Goal: Task Accomplishment & Management: Manage account settings

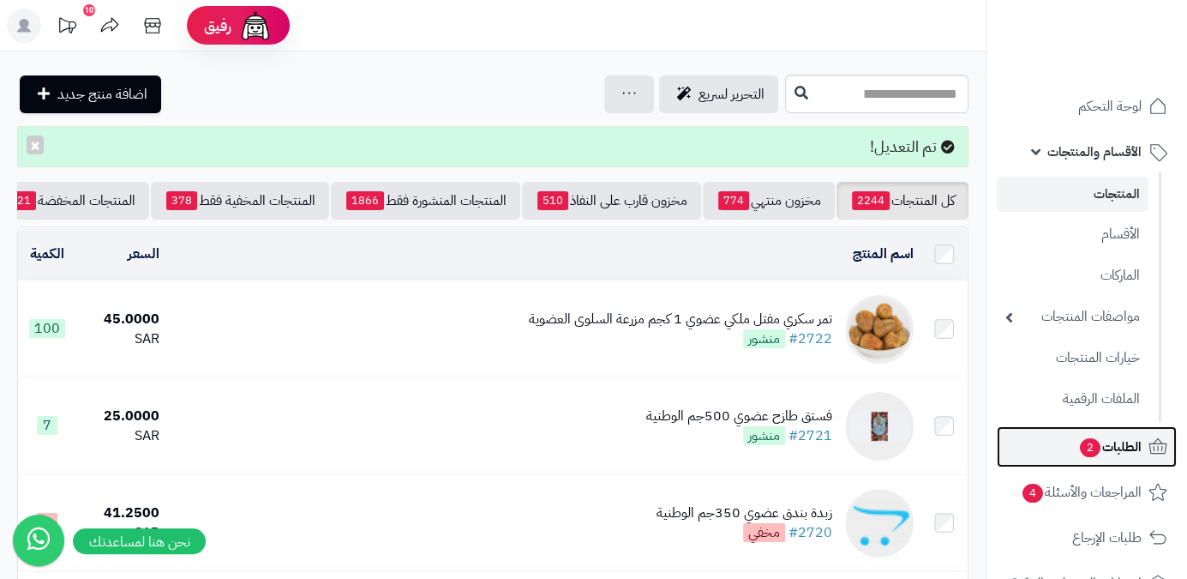
click at [1056, 460] on link "الطلبات 2" at bounding box center [1087, 446] width 180 height 41
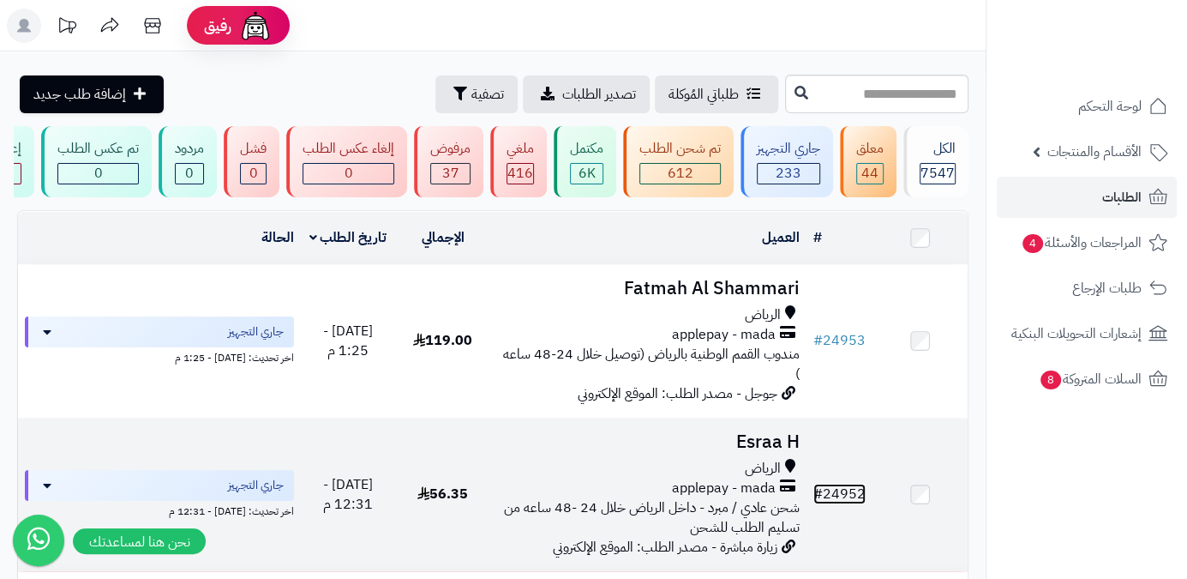
click at [850, 496] on link "# 24952" at bounding box center [840, 494] width 52 height 21
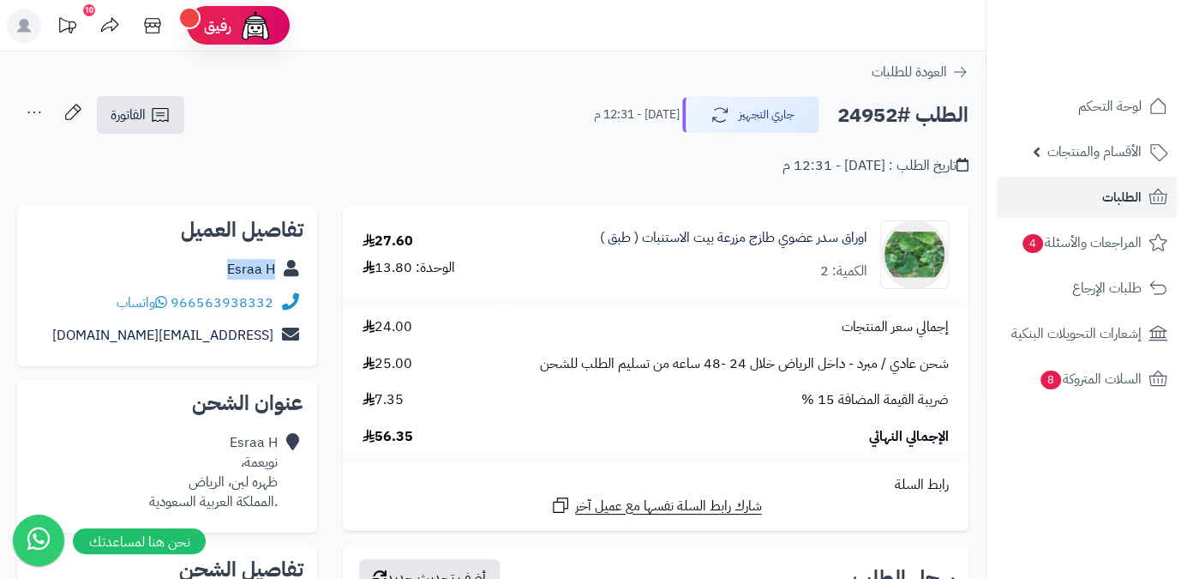
drag, startPoint x: 221, startPoint y: 273, endPoint x: 279, endPoint y: 282, distance: 58.2
click at [279, 282] on div "Esraa H" at bounding box center [167, 269] width 273 height 33
copy div "Esraa H"
drag, startPoint x: 173, startPoint y: 302, endPoint x: 273, endPoint y: 303, distance: 99.5
click at [273, 303] on div "966563938332 واتساب" at bounding box center [195, 303] width 157 height 20
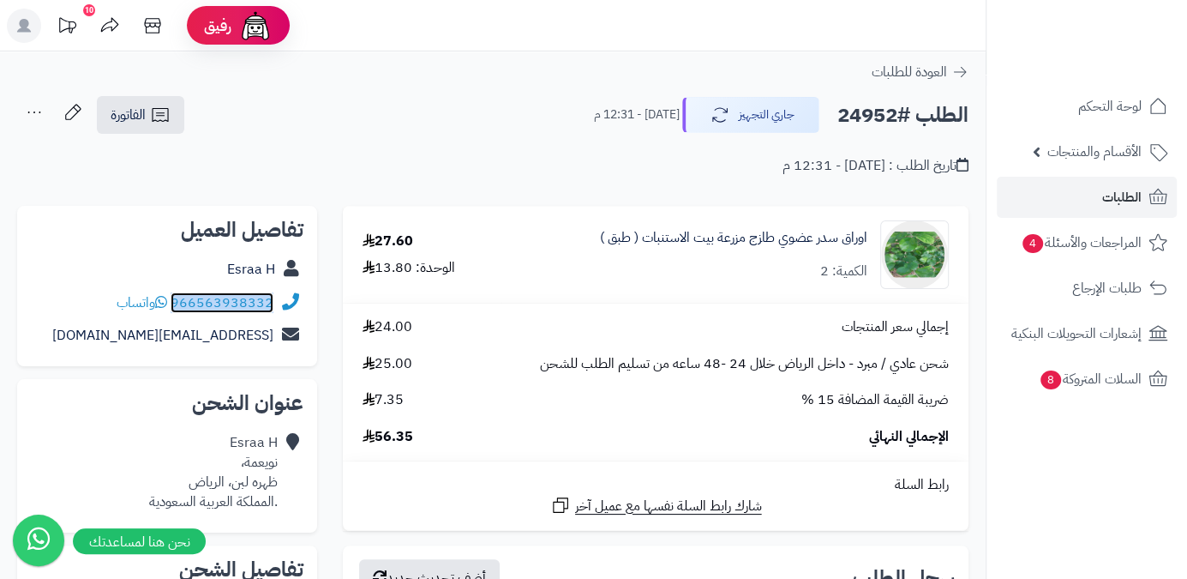
copy link "966563938332"
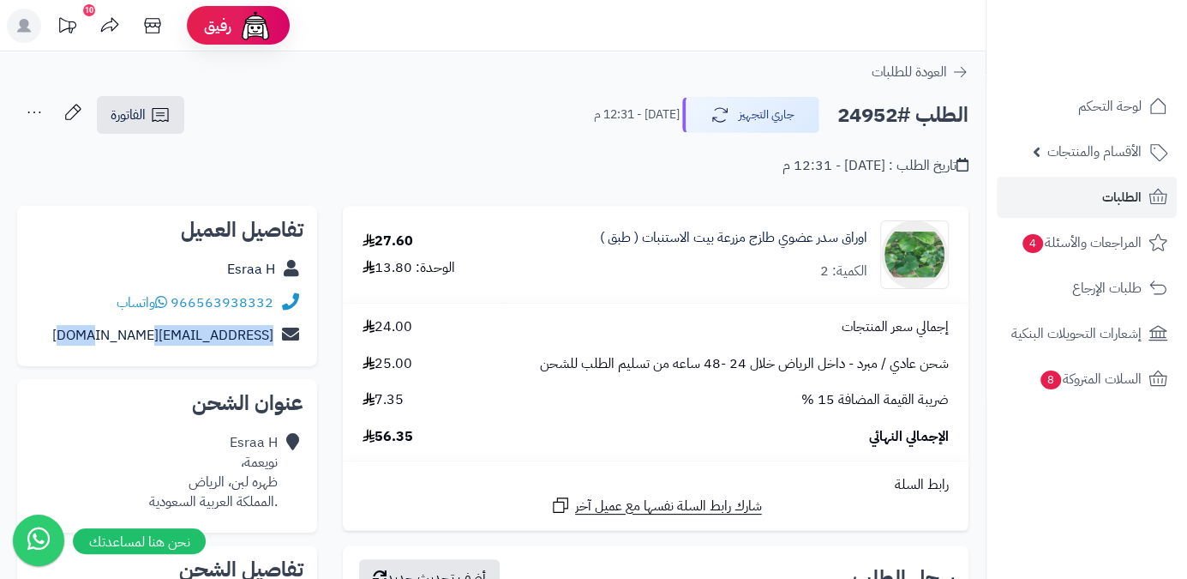
drag, startPoint x: 149, startPoint y: 337, endPoint x: 295, endPoint y: 356, distance: 147.0
click at [295, 356] on div "تفاصيل العميل Esraa H 966563938332 واتساب eva_2200@hotmail.com" at bounding box center [167, 286] width 300 height 161
copy div "eva_2200@hotmail.com"
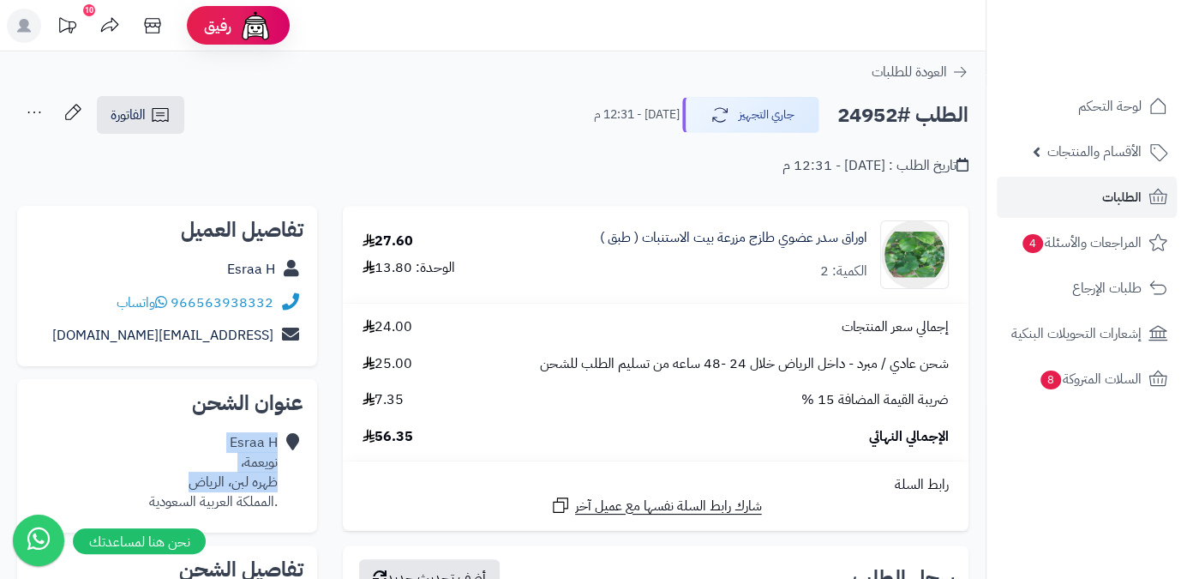
drag, startPoint x: 183, startPoint y: 485, endPoint x: 287, endPoint y: 470, distance: 104.9
click at [288, 472] on div "Esraa H نويعمة، ظهره لبن، الرياض .المملكة العربية السعودية" at bounding box center [167, 472] width 273 height 92
click at [285, 467] on icon at bounding box center [290, 472] width 17 height 78
drag, startPoint x: 279, startPoint y: 464, endPoint x: 162, endPoint y: 480, distance: 117.7
click at [162, 480] on div "Esraa H نويعمة، ظهره لبن، الرياض .المملكة العربية السعودية" at bounding box center [167, 472] width 273 height 92
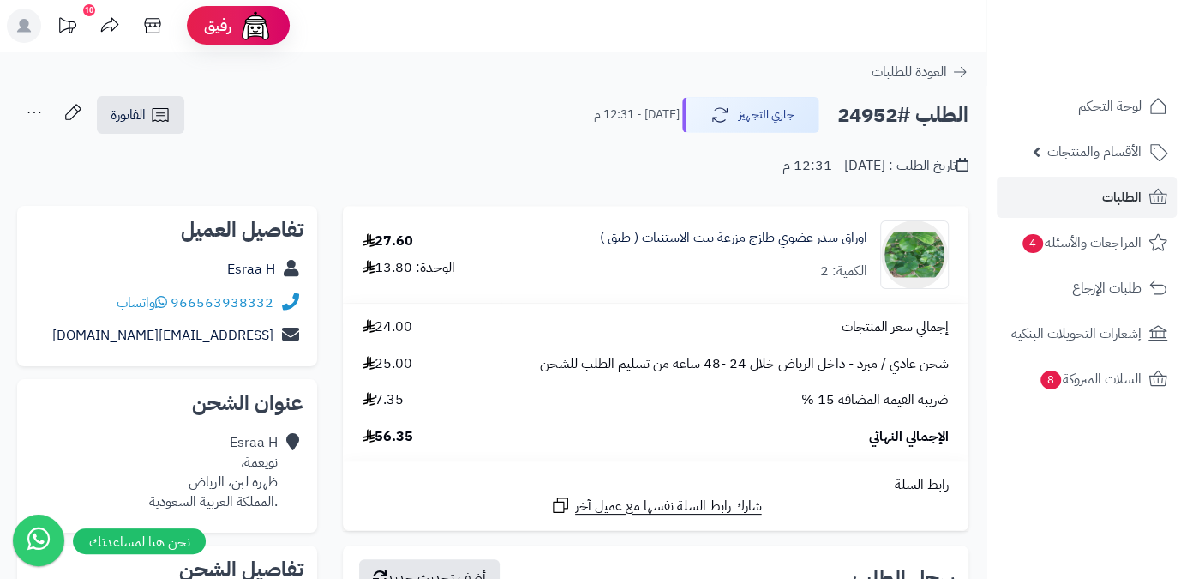
click at [859, 111] on h2 "الطلب #24952" at bounding box center [903, 115] width 131 height 35
copy h2 "24952"
drag, startPoint x: 377, startPoint y: 436, endPoint x: 433, endPoint y: 440, distance: 55.8
click at [433, 440] on div "الإجمالي النهائي 56.35" at bounding box center [656, 437] width 612 height 20
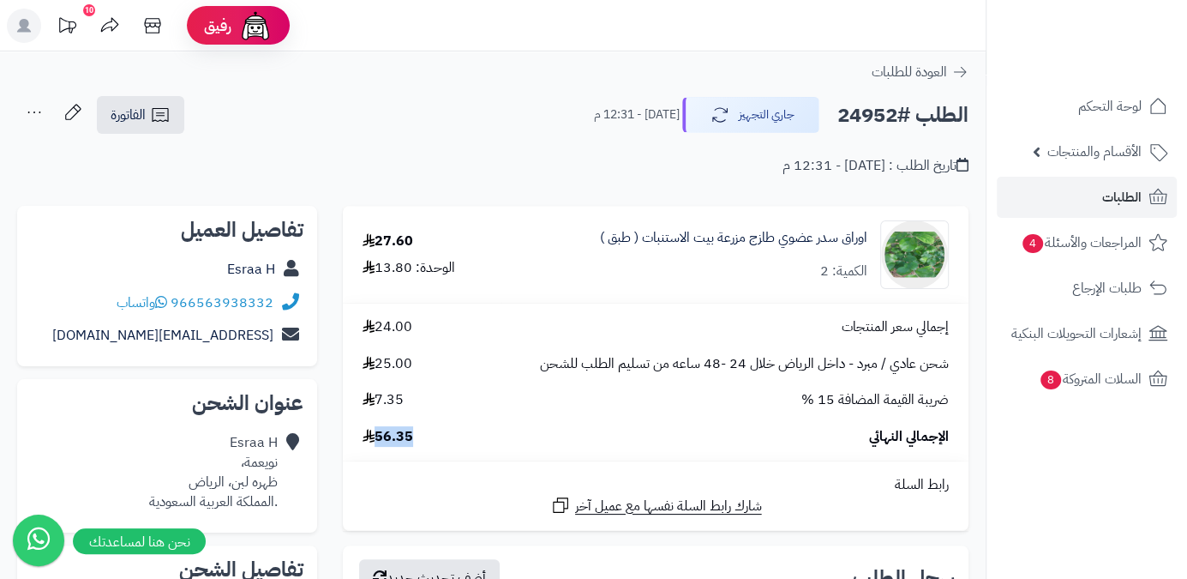
copy span "56.35"
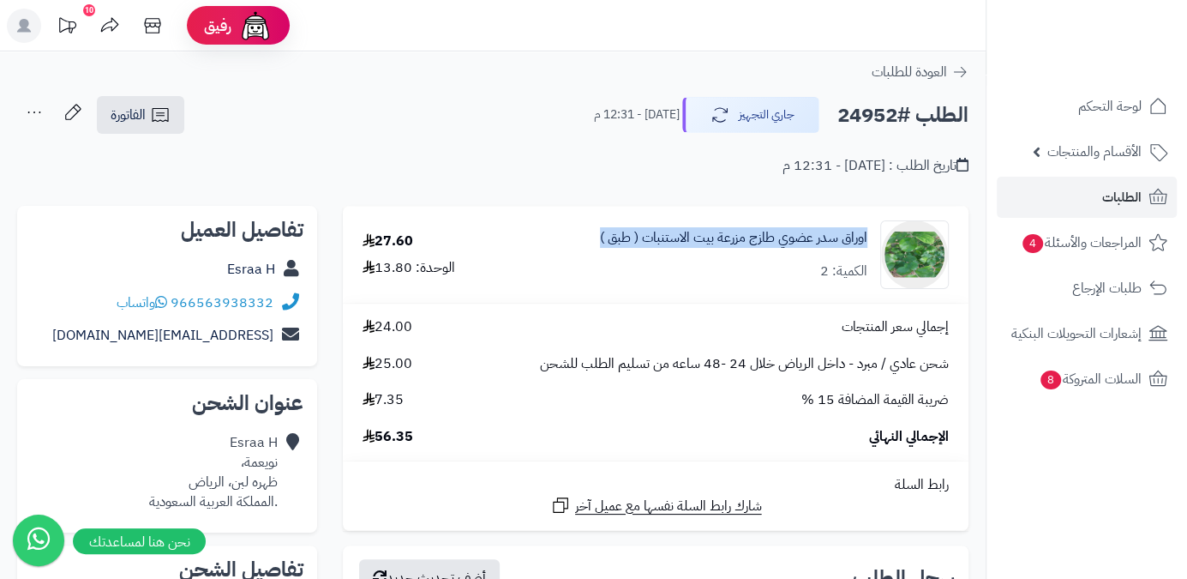
drag, startPoint x: 588, startPoint y: 242, endPoint x: 871, endPoint y: 246, distance: 283.0
click at [871, 246] on div "اوراق سدر عضوي طازج مزرعة بيت الاستنبات ( طبق ) الكمية: 2" at bounding box center [735, 254] width 454 height 69
click at [823, 265] on div "الكمية: 2" at bounding box center [843, 271] width 47 height 20
drag, startPoint x: 579, startPoint y: 234, endPoint x: 862, endPoint y: 221, distance: 283.2
click at [873, 220] on div "اوراق سدر عضوي طازج مزرعة بيت الاستنبات ( طبق ) الكمية: 2" at bounding box center [735, 254] width 454 height 69
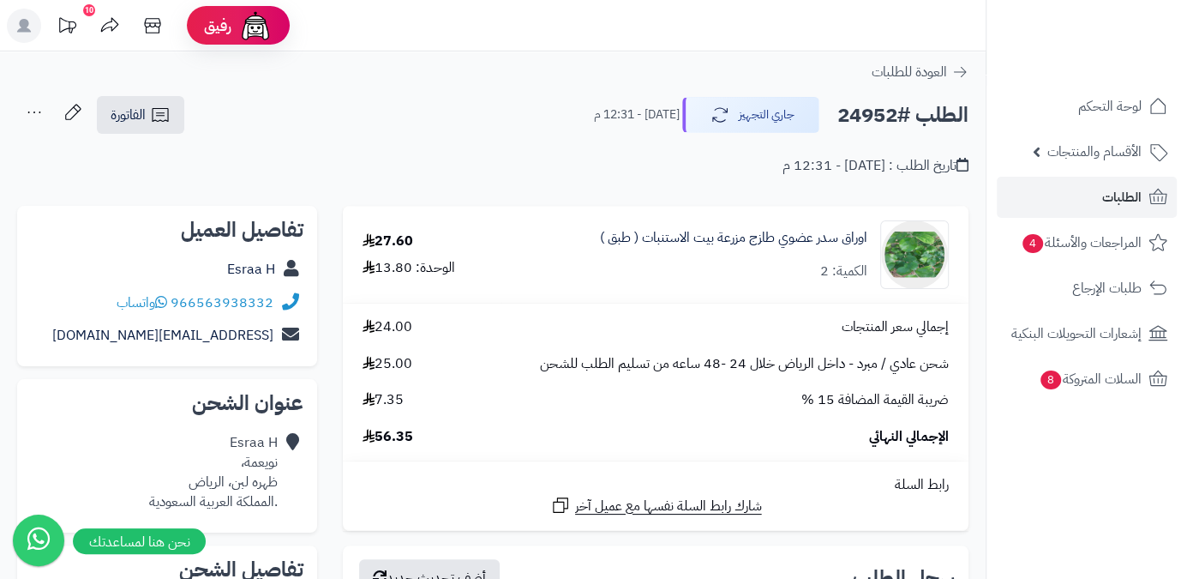
drag, startPoint x: 802, startPoint y: 266, endPoint x: 793, endPoint y: 267, distance: 8.6
click at [802, 266] on div "اوراق سدر عضوي طازج مزرعة بيت الاستنبات ( طبق ) الكمية: 2" at bounding box center [733, 254] width 267 height 53
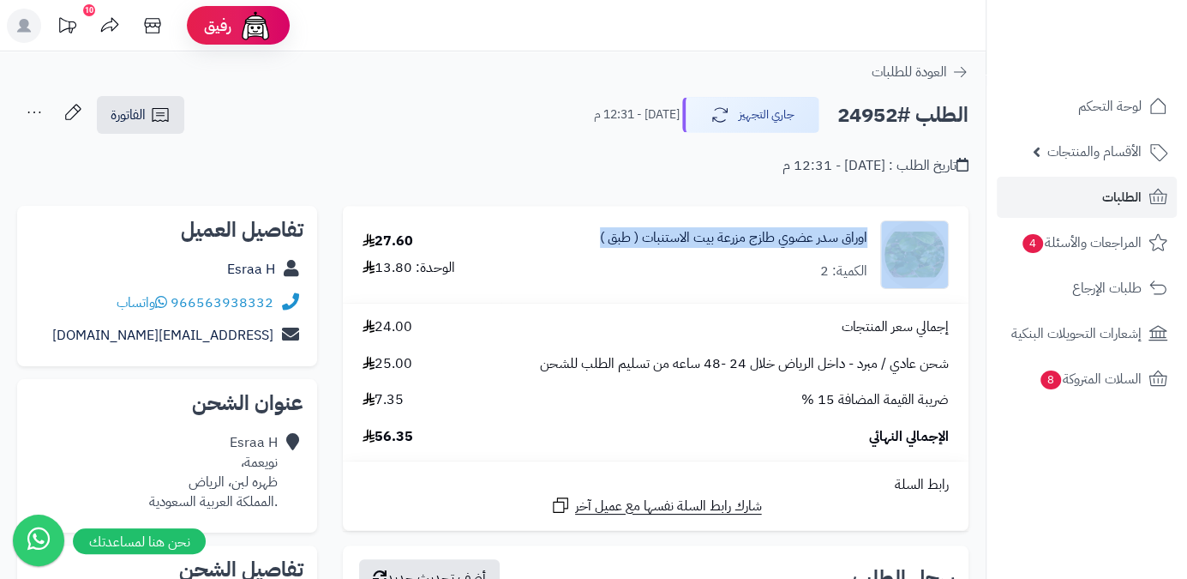
drag, startPoint x: 612, startPoint y: 240, endPoint x: 876, endPoint y: 238, distance: 264.1
click at [876, 238] on div "اوراق سدر عضوي طازج مزرعة بيت الاستنبات ( طبق ) الكمية: 2" at bounding box center [735, 254] width 454 height 69
copy div "اوراق سدر عضوي طازج مزرعة بيت الاستنبات ( طبق )"
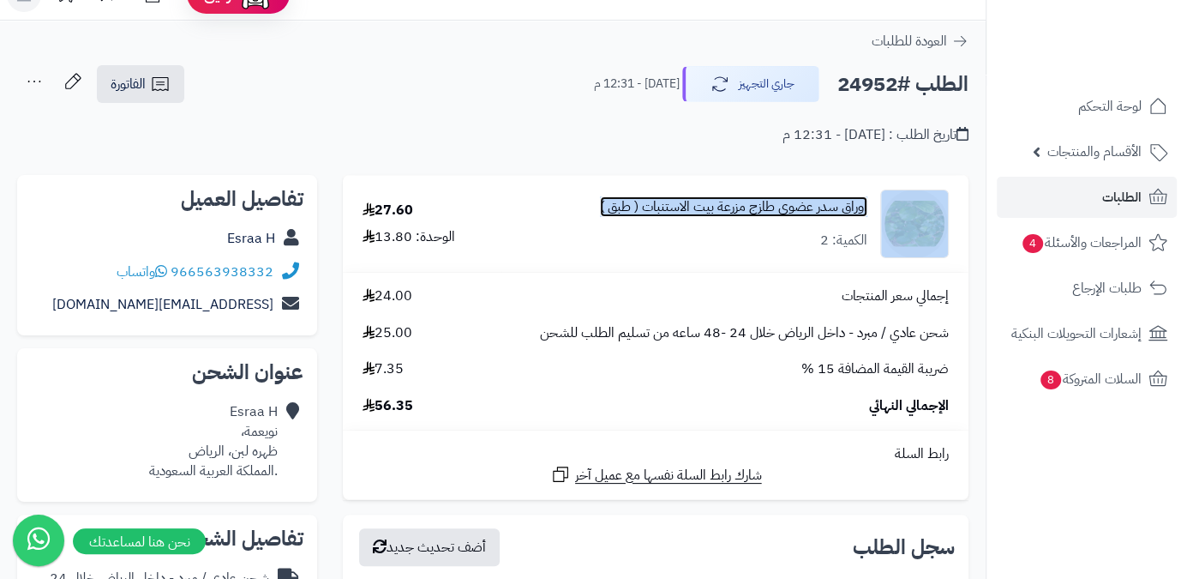
scroll to position [233, 0]
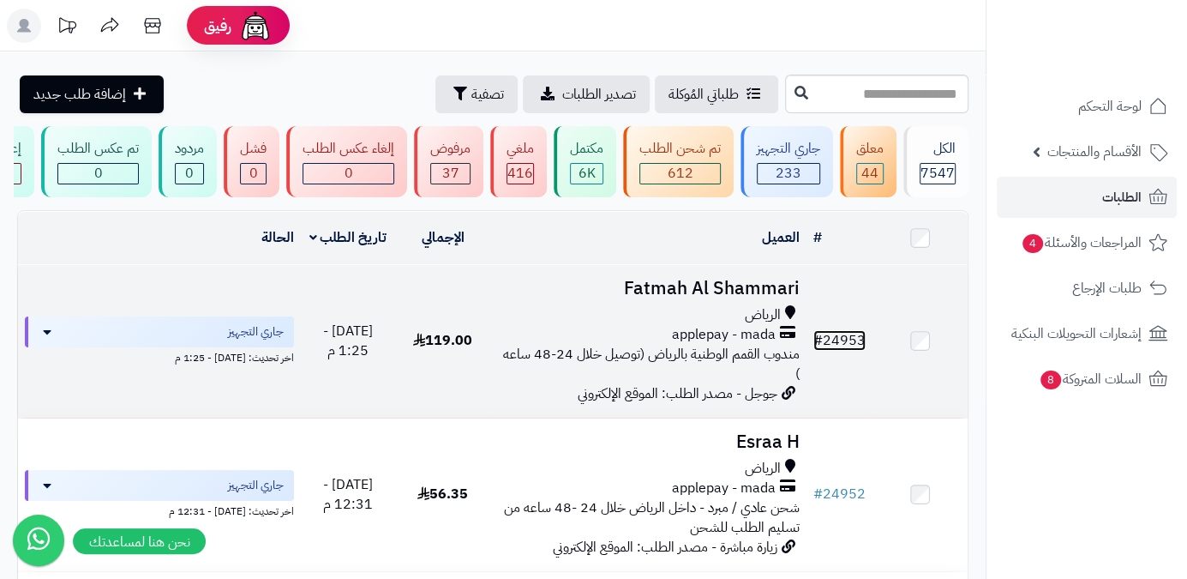
click at [832, 351] on link "# 24953" at bounding box center [840, 340] width 52 height 21
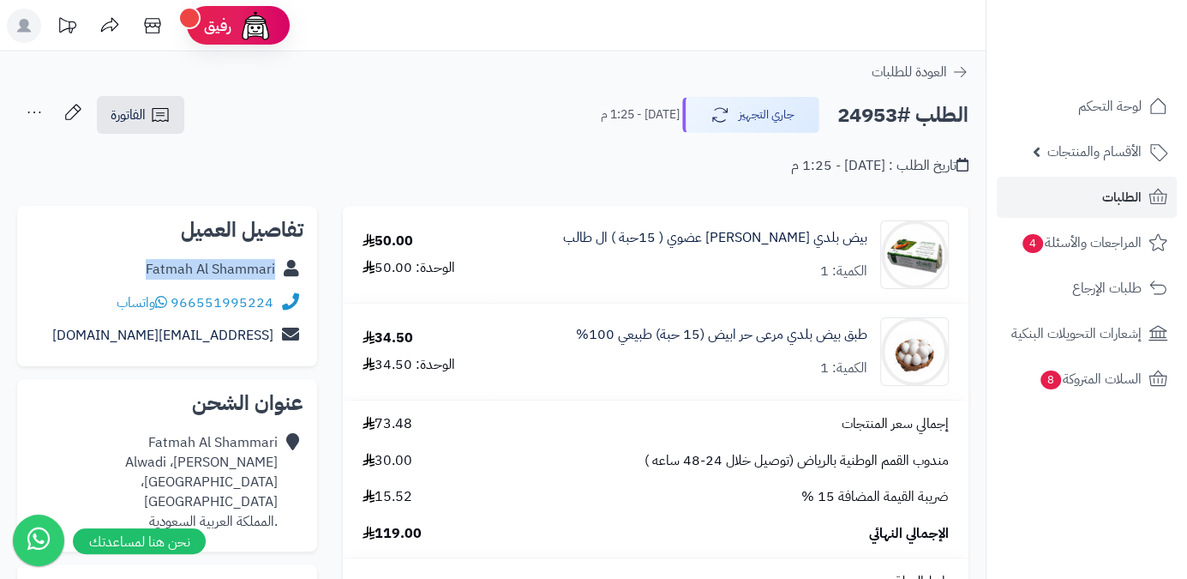
drag, startPoint x: 139, startPoint y: 272, endPoint x: 274, endPoint y: 278, distance: 135.6
click at [274, 278] on div "Fatmah Al Shammari" at bounding box center [167, 269] width 273 height 33
copy link "Fatmah Al Shammari"
drag, startPoint x: 173, startPoint y: 298, endPoint x: 273, endPoint y: 297, distance: 99.5
click at [273, 297] on div "966551995224 واتساب" at bounding box center [195, 303] width 157 height 20
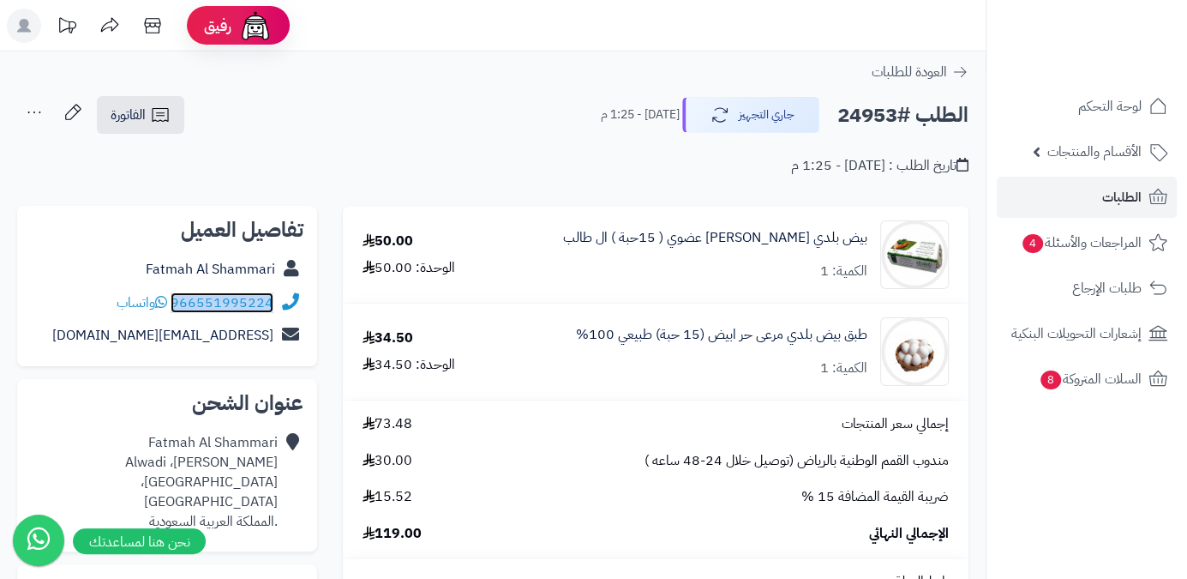
copy link "966551995224"
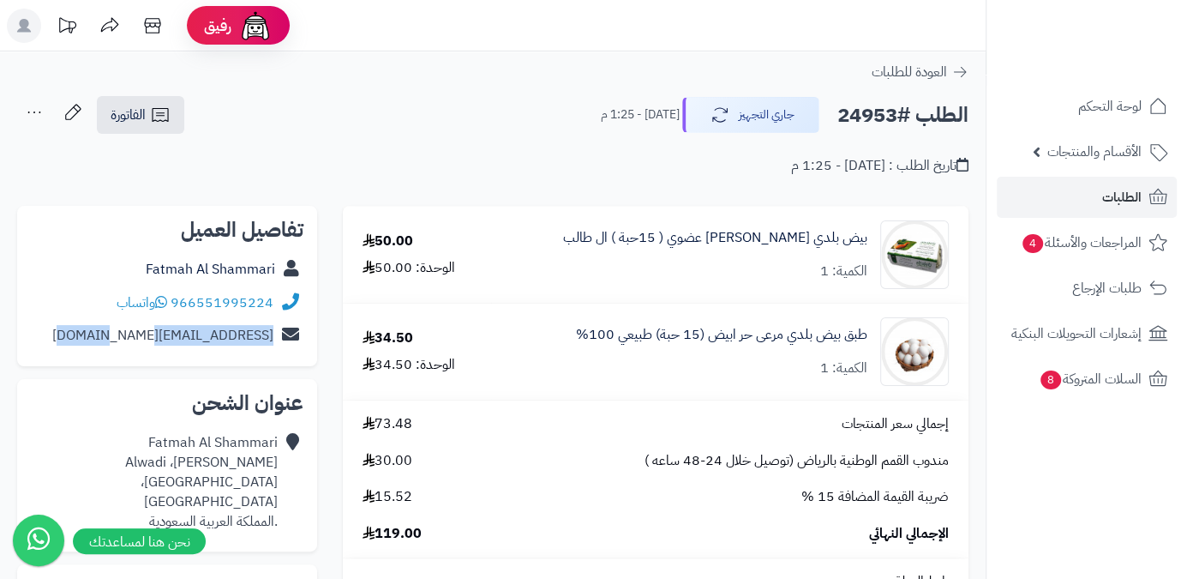
drag, startPoint x: 103, startPoint y: 334, endPoint x: 271, endPoint y: 339, distance: 168.1
click at [271, 339] on div "fatmahmail80@gmail.com" at bounding box center [167, 335] width 273 height 33
copy link "fatmahmail80@gmail.com"
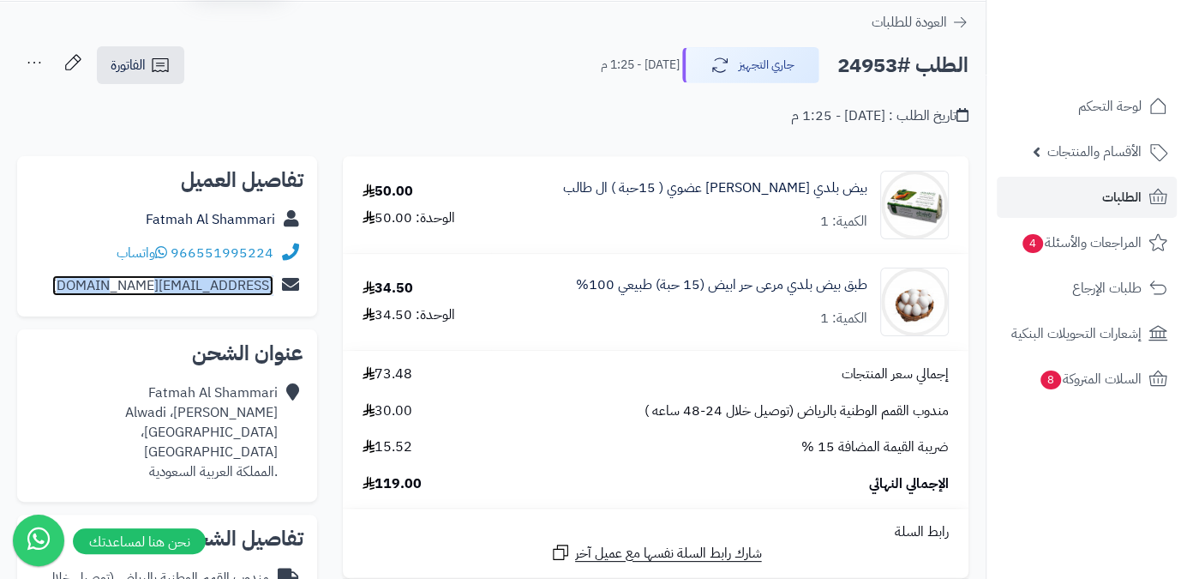
scroll to position [77, 0]
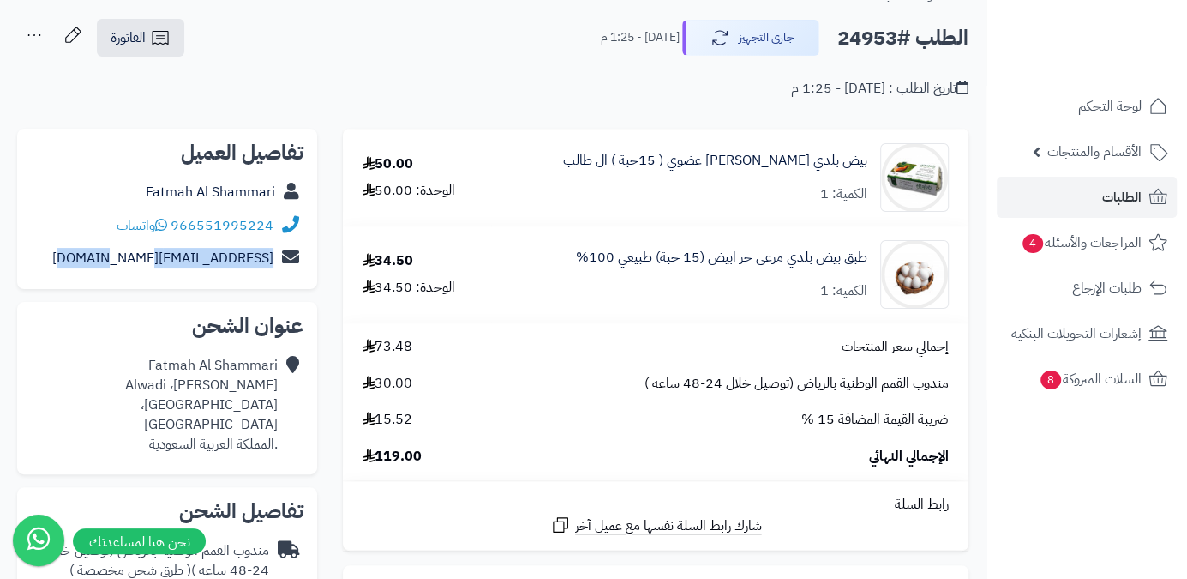
drag, startPoint x: 99, startPoint y: 384, endPoint x: 285, endPoint y: 407, distance: 187.5
click at [285, 407] on div "Fatmah Al Shammari Abdullah almakhdob، Alwadi Riyadh، الرياض .المملكة العربية ا…" at bounding box center [167, 404] width 273 height 111
click at [279, 404] on div "Fatmah Al Shammari Abdullah almakhdob، Alwadi Riyadh، الرياض .المملكة العربية ا…" at bounding box center [167, 404] width 273 height 111
click at [289, 399] on icon at bounding box center [290, 405] width 17 height 98
drag, startPoint x: 280, startPoint y: 384, endPoint x: 322, endPoint y: 410, distance: 48.5
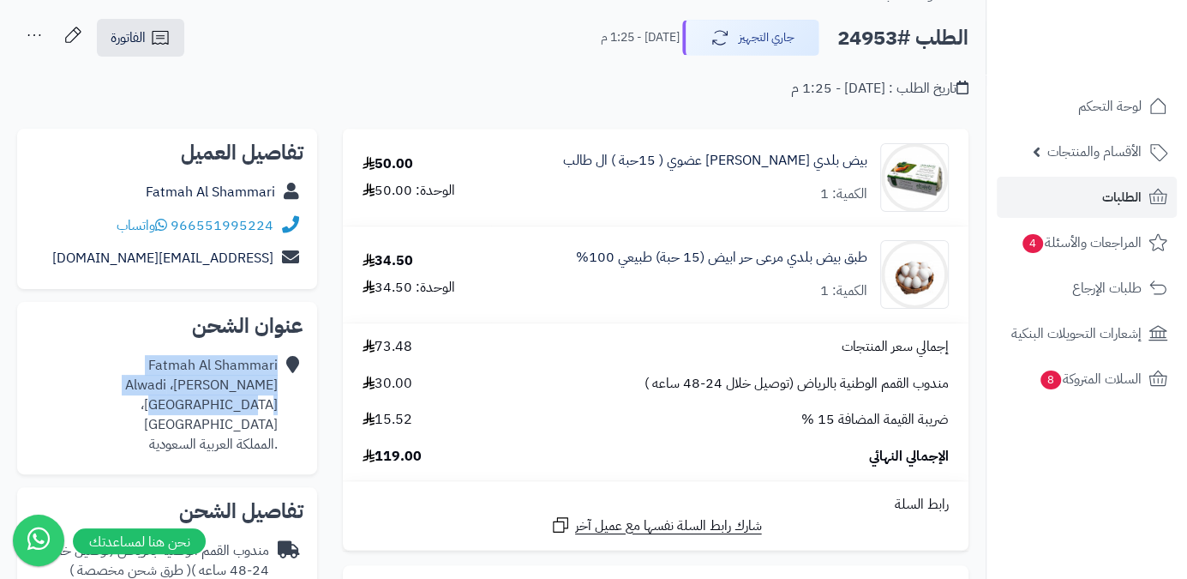
drag, startPoint x: 171, startPoint y: 402, endPoint x: 117, endPoint y: 370, distance: 63.4
click at [117, 370] on div "Fatmah Al Shammari Abdullah almakhdob، Alwadi Riyadh، الرياض .المملكة العربية ا…" at bounding box center [154, 405] width 247 height 98
copy div "Fatmah Al Shammari Abdullah almakhdob، Alwadi Riyadh، الرياض"
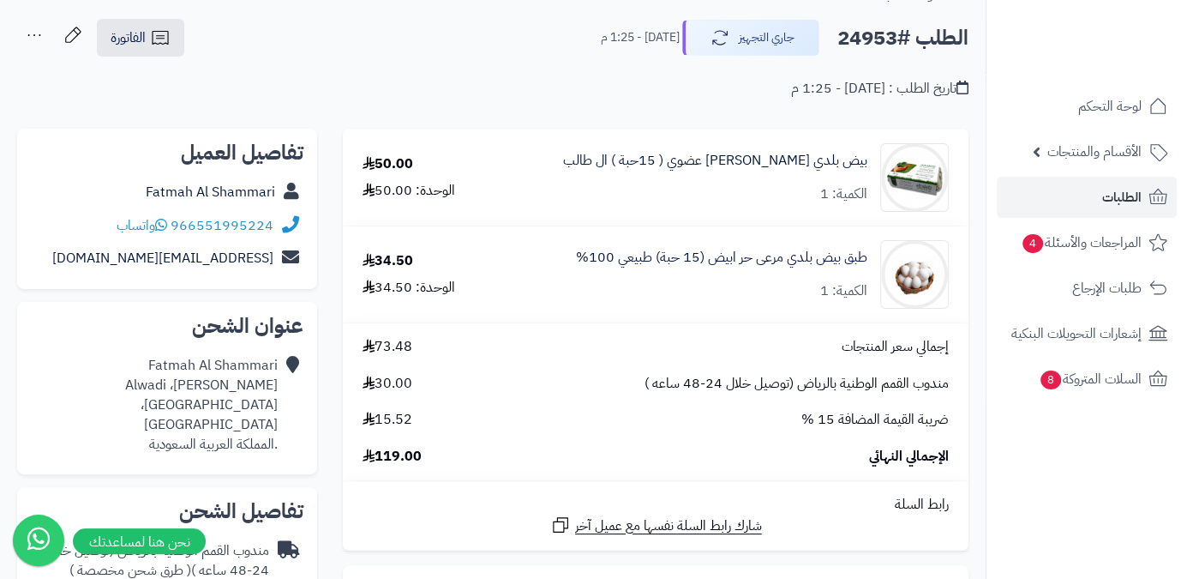
click at [862, 37] on h2 "الطلب #24953" at bounding box center [903, 38] width 131 height 35
copy h2 "24953"
drag, startPoint x: 448, startPoint y: 460, endPoint x: 377, endPoint y: 462, distance: 71.2
click at [377, 462] on div "الإجمالي النهائي 119.00" at bounding box center [656, 457] width 612 height 20
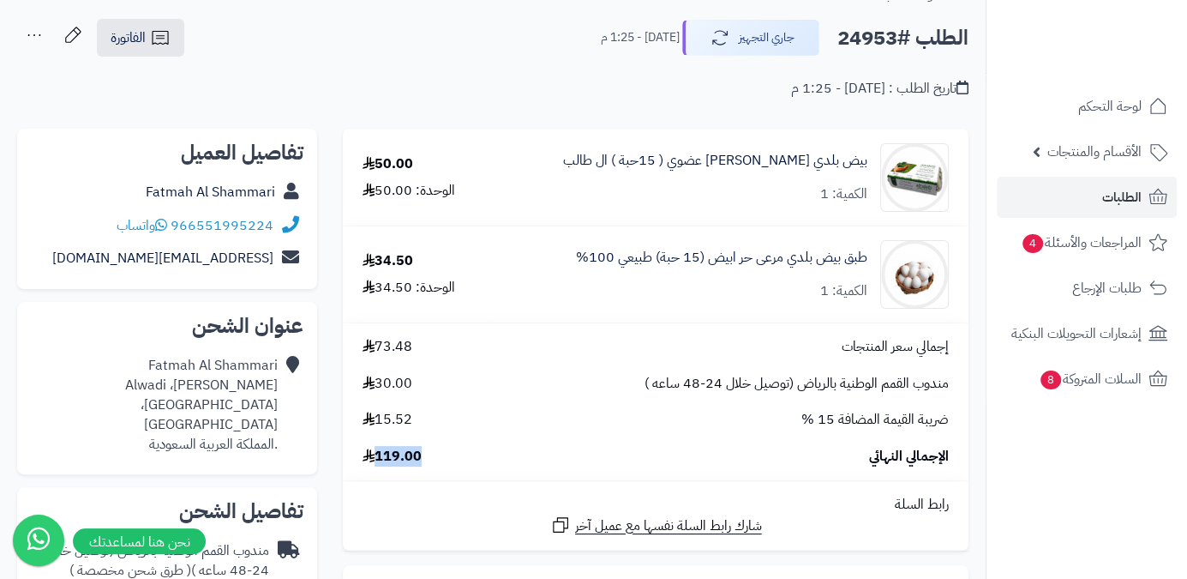
copy span "119.00"
drag, startPoint x: 870, startPoint y: 255, endPoint x: 562, endPoint y: 261, distance: 307.8
click at [562, 212] on div "طبق بيض بلدي مرعى حر ابيض (15 حبة) طبيعي 100% الكمية: 1" at bounding box center [730, 177] width 464 height 69
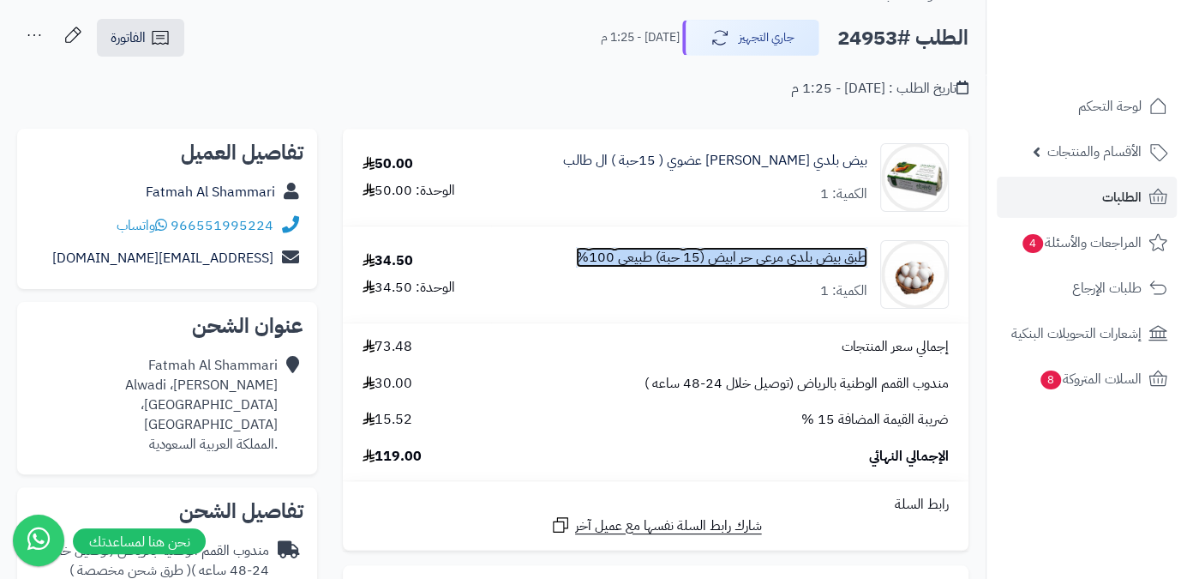
copy link "طبق بيض بلدي مرعى حر ابيض (15 حبة) طبيعي 100%"
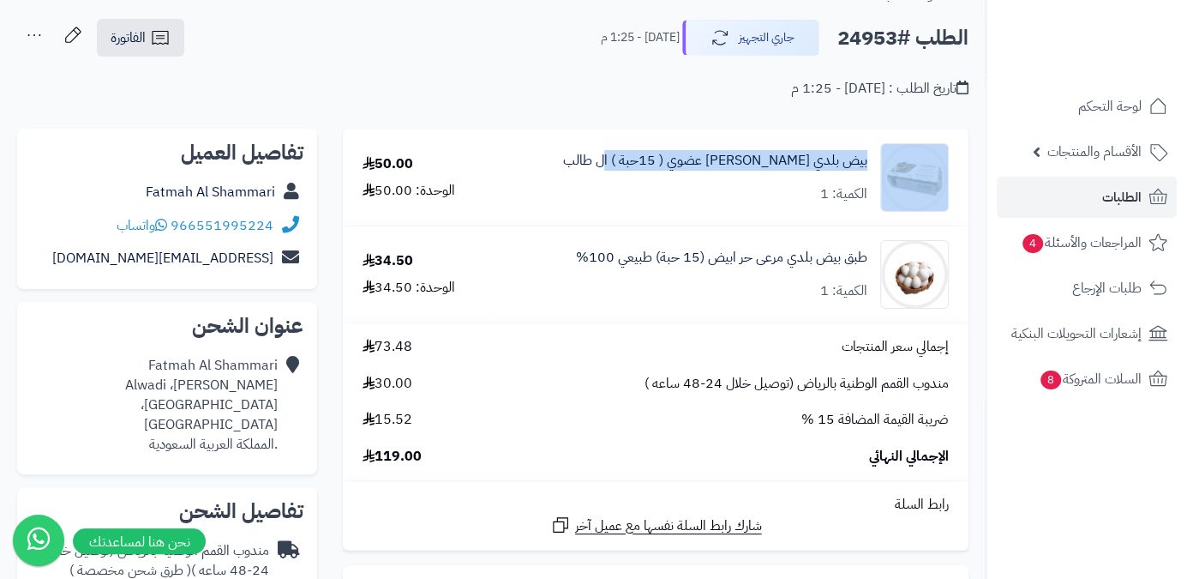
drag, startPoint x: 874, startPoint y: 163, endPoint x: 624, endPoint y: 175, distance: 250.6
click at [624, 175] on div "بيض بلدي مرعى حر عضوي ( 15حبة ) ال طالب الكمية: 1" at bounding box center [730, 177] width 464 height 69
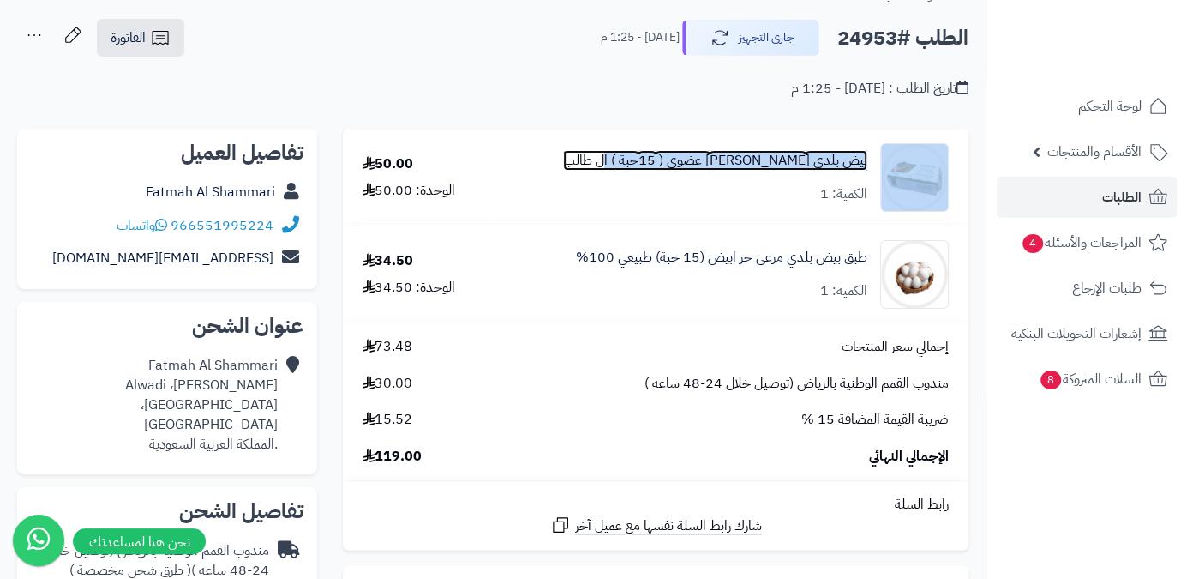
copy div "بيض بلدي مرعى حر عضوي ( 15حبة ) ال طالب"
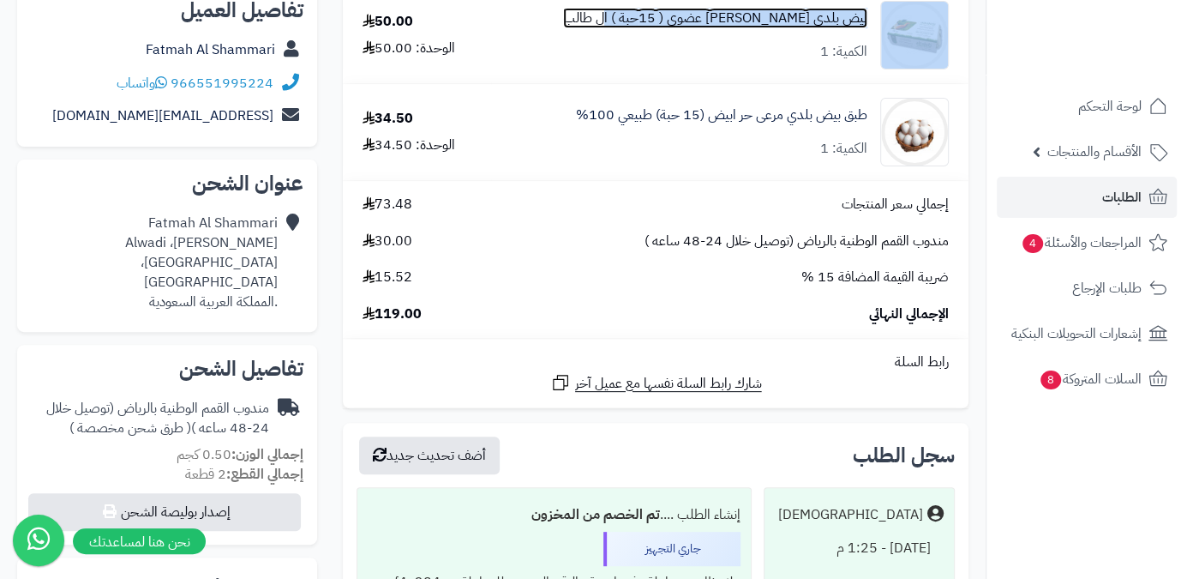
scroll to position [233, 0]
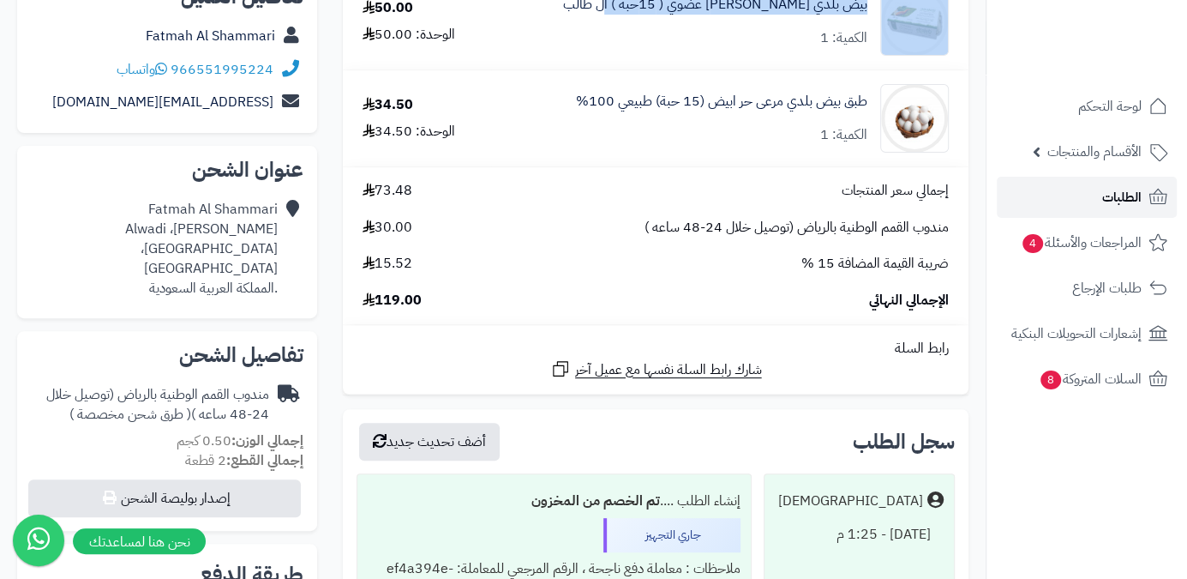
click at [1097, 198] on link "الطلبات" at bounding box center [1087, 197] width 180 height 41
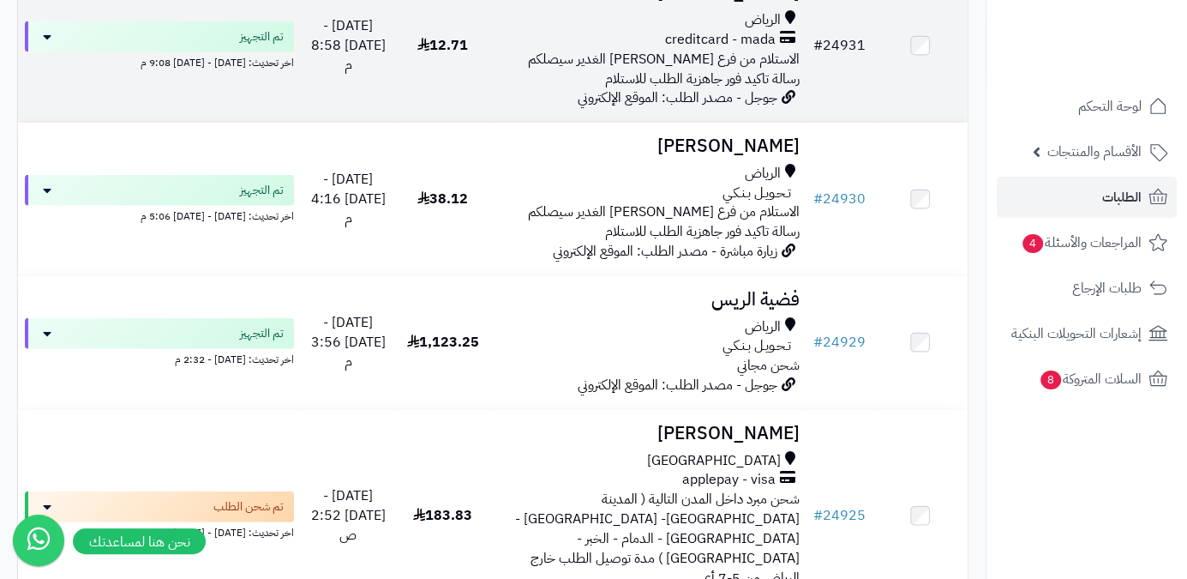
scroll to position [2572, 0]
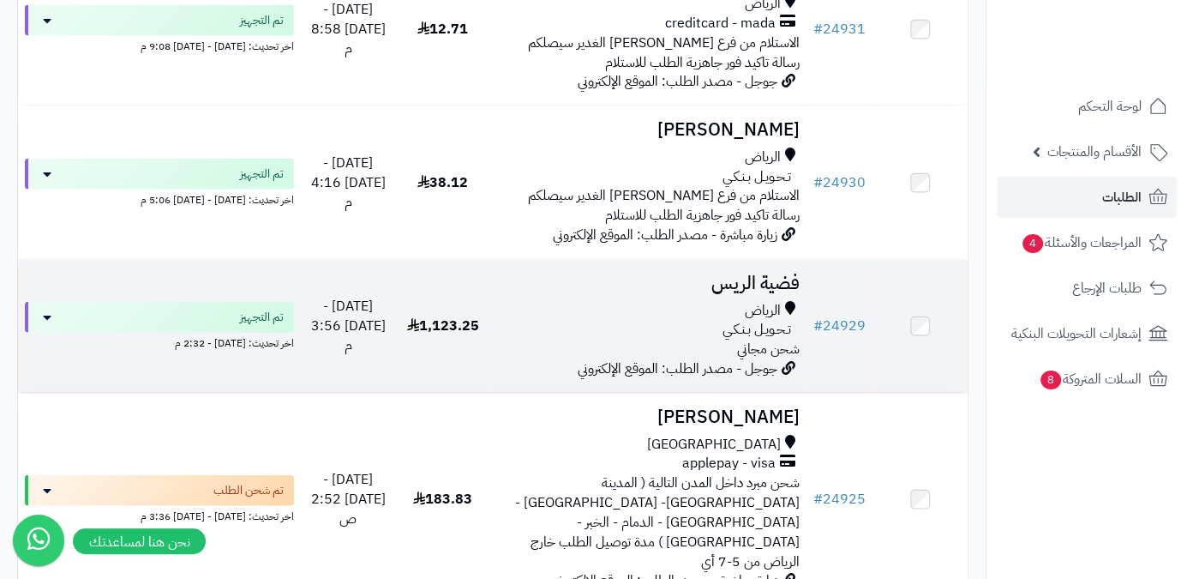
click at [748, 273] on h3 "فضية الريس" at bounding box center [648, 283] width 303 height 20
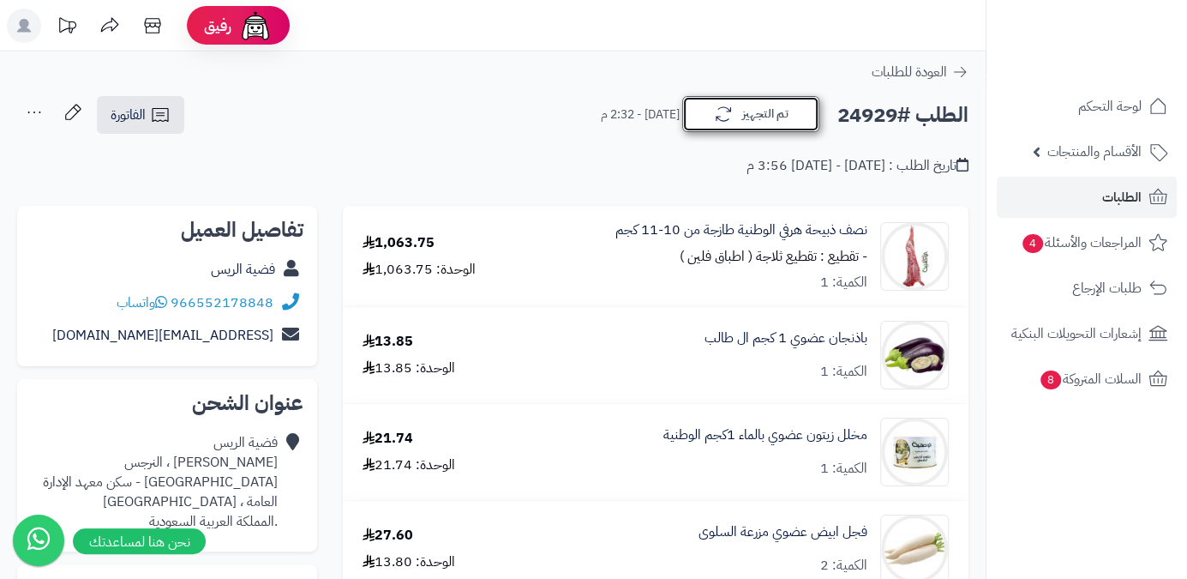
click at [750, 125] on button "تم التجهيز" at bounding box center [750, 114] width 137 height 36
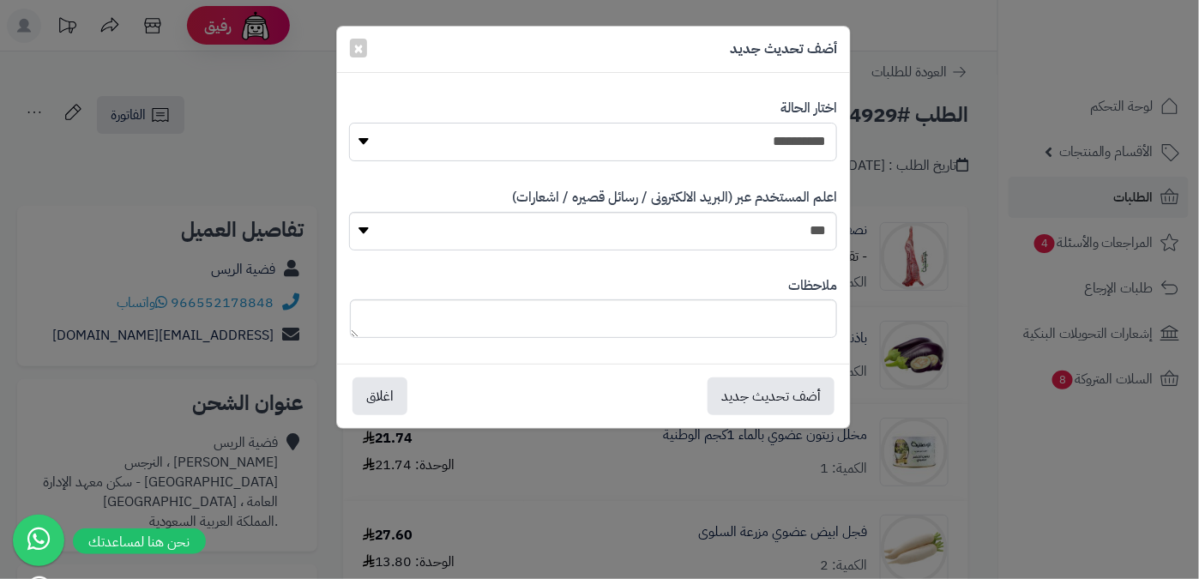
click at [750, 135] on select "**********" at bounding box center [593, 142] width 488 height 39
select select "*"
click at [350, 123] on select "**********" at bounding box center [593, 142] width 488 height 39
paste textarea "**********"
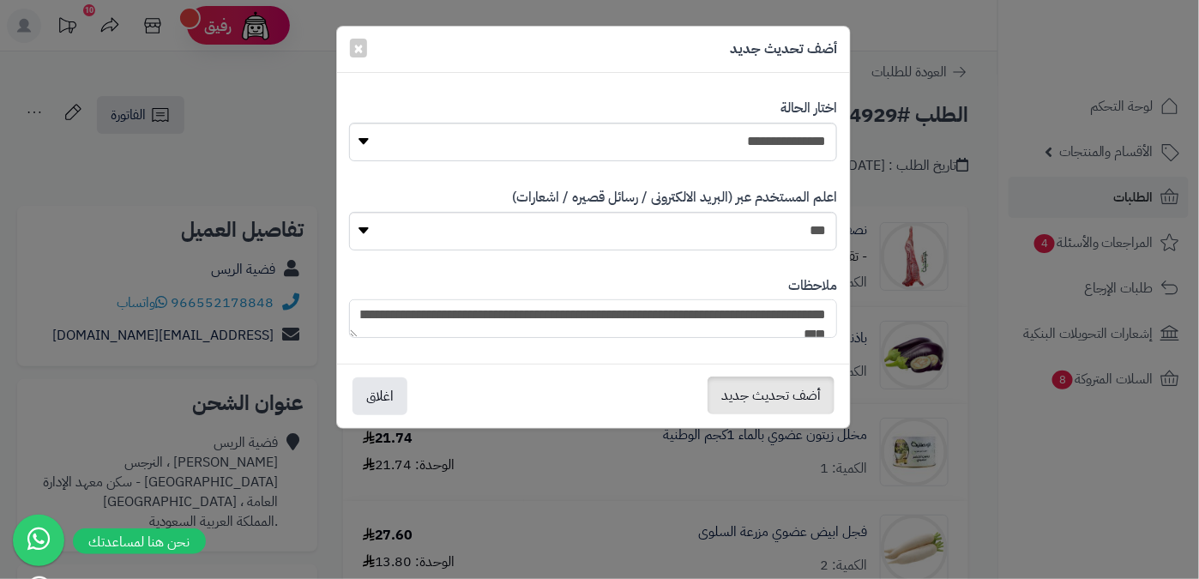
type textarea "**********"
click at [761, 397] on button "أضف تحديث جديد" at bounding box center [770, 395] width 127 height 38
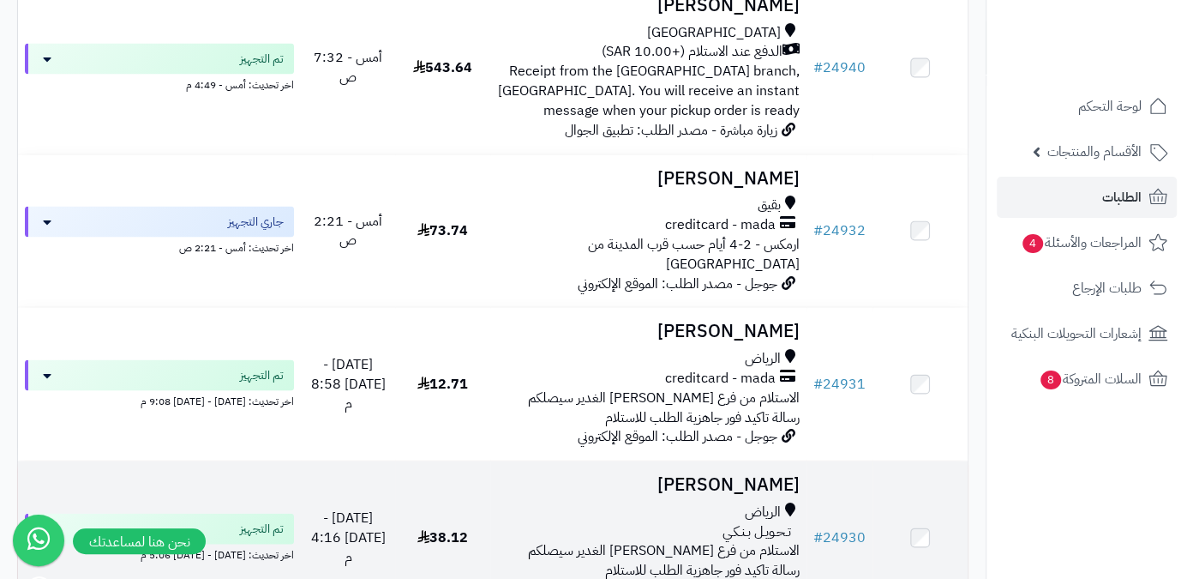
scroll to position [2104, 0]
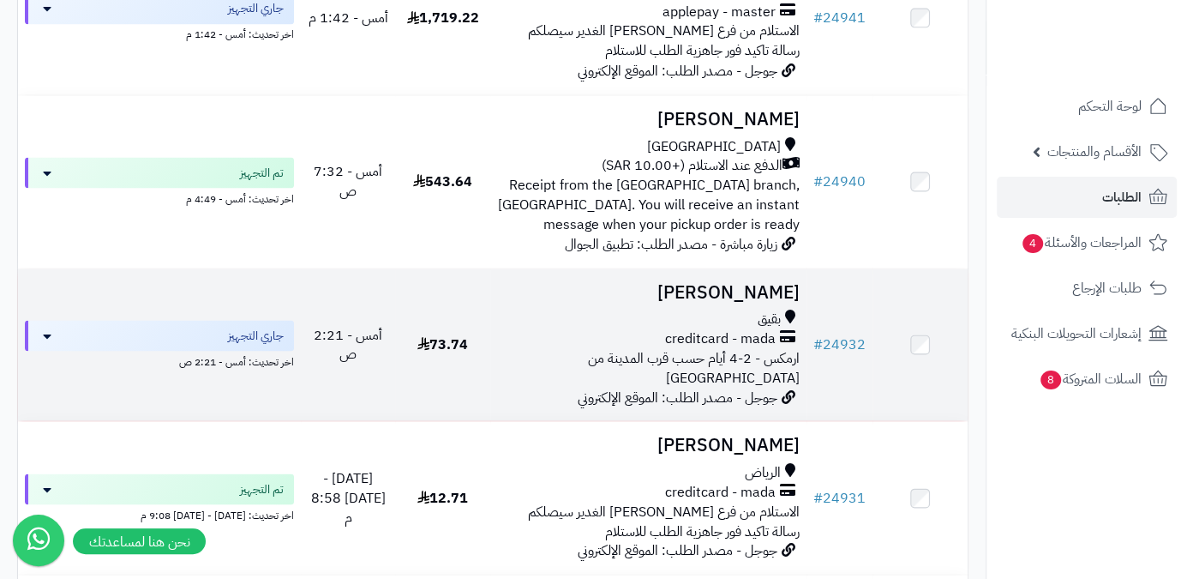
click at [730, 295] on h3 "[PERSON_NAME]" at bounding box center [648, 292] width 303 height 20
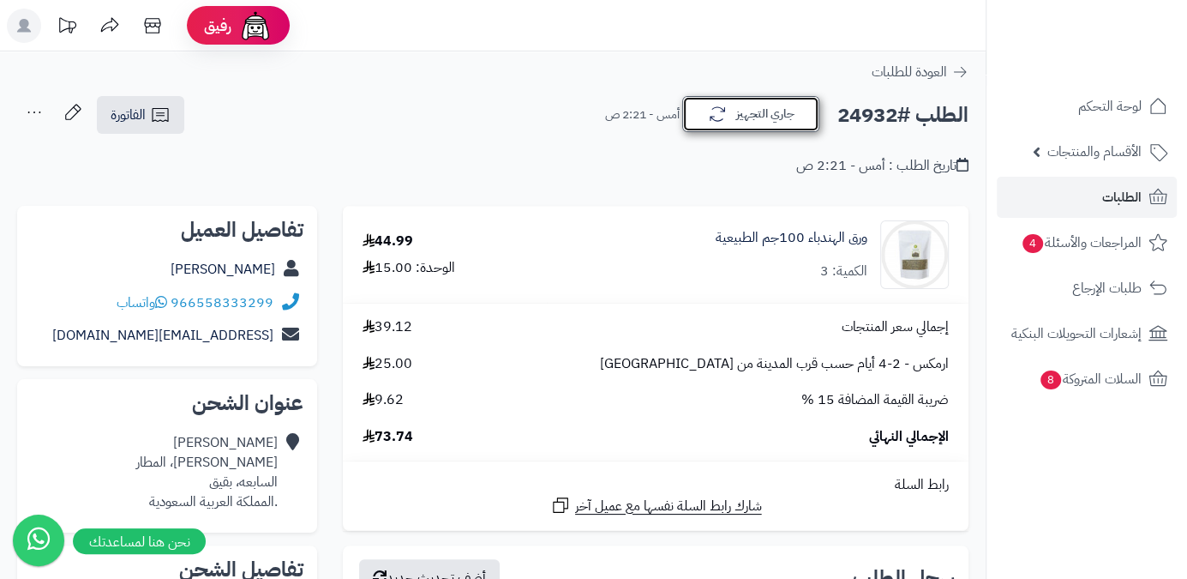
click at [777, 115] on button "جاري التجهيز" at bounding box center [750, 114] width 137 height 36
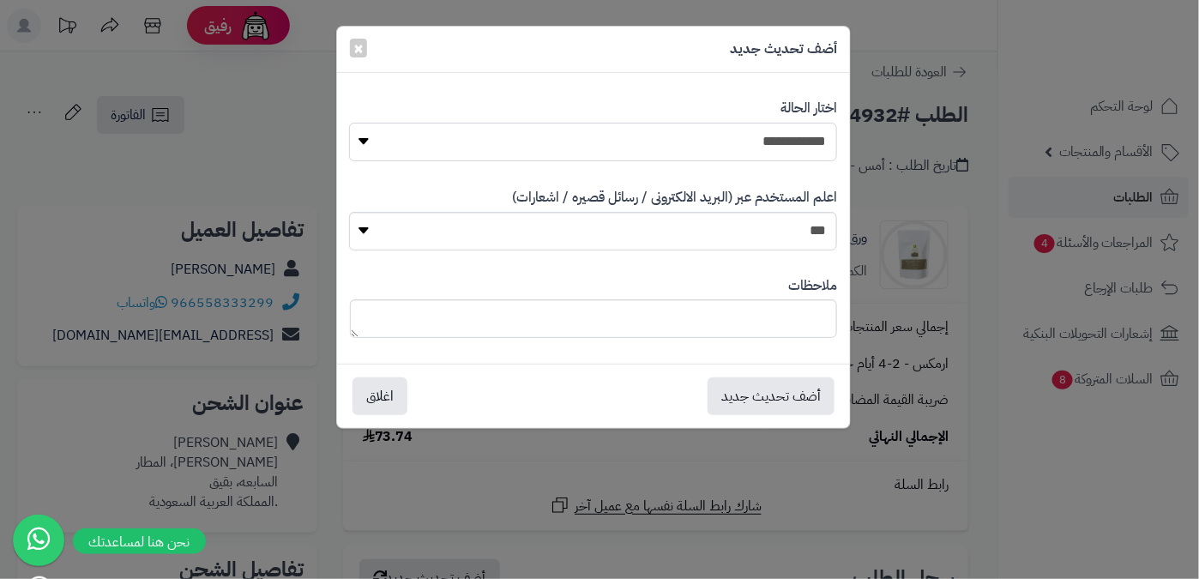
click at [779, 147] on select "**********" at bounding box center [593, 142] width 488 height 39
select select "*"
click at [350, 123] on select "**********" at bounding box center [593, 142] width 488 height 39
paste textarea "**********"
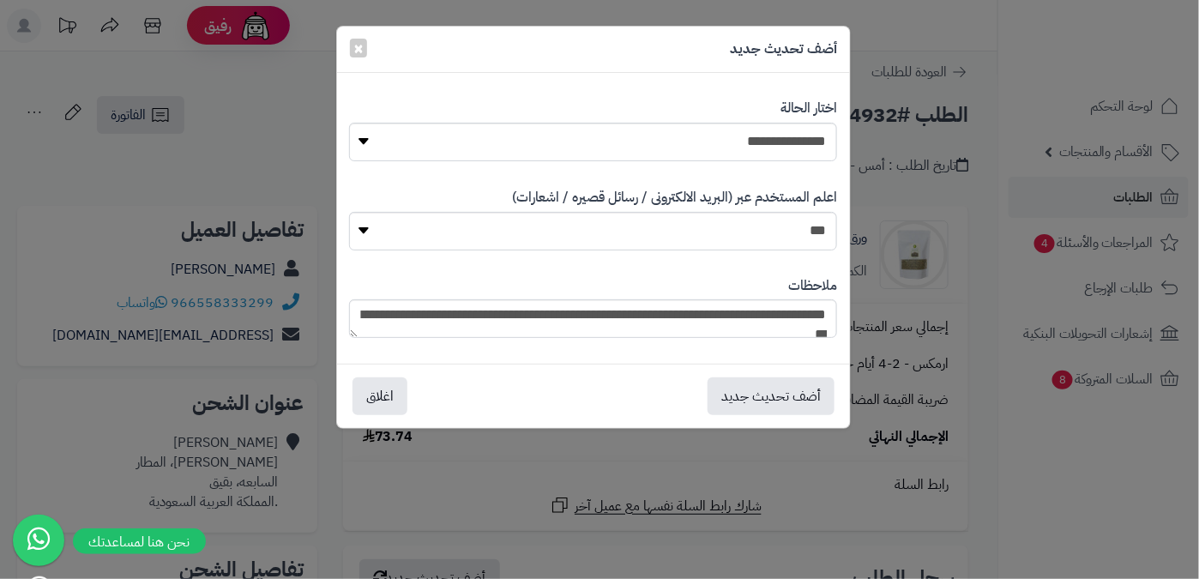
click at [347, 318] on div "**********" at bounding box center [593, 307] width 513 height 88
click at [820, 332] on textarea "**********" at bounding box center [593, 318] width 488 height 39
click at [802, 339] on div "**********" at bounding box center [593, 307] width 487 height 88
click at [802, 332] on textarea "**********" at bounding box center [593, 318] width 488 height 39
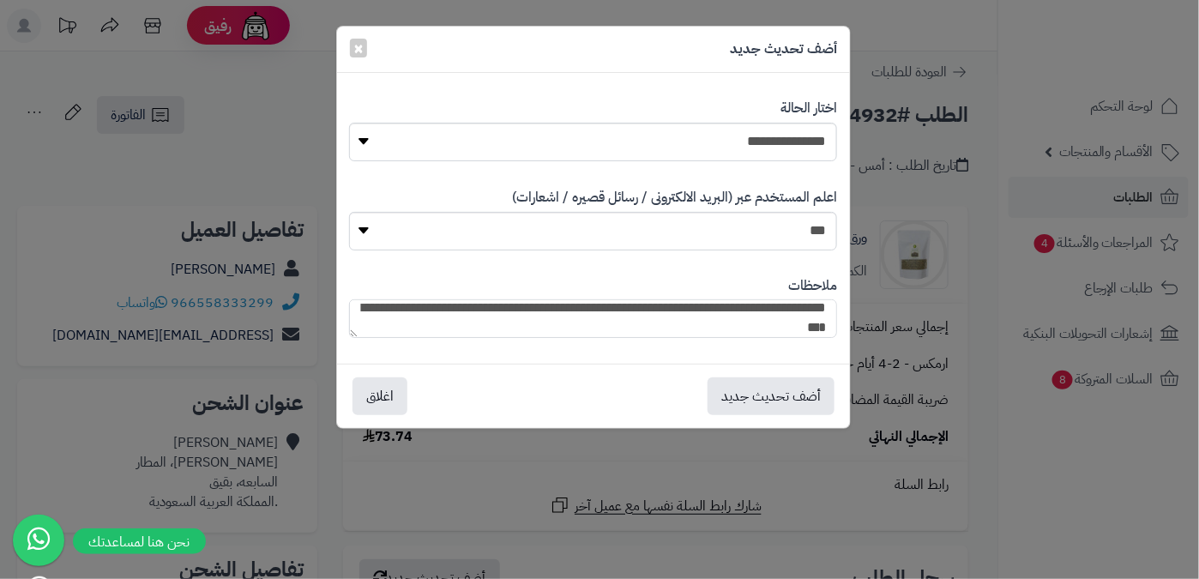
type textarea "**********"
click at [776, 388] on button "أضف تحديث جديد" at bounding box center [770, 395] width 127 height 38
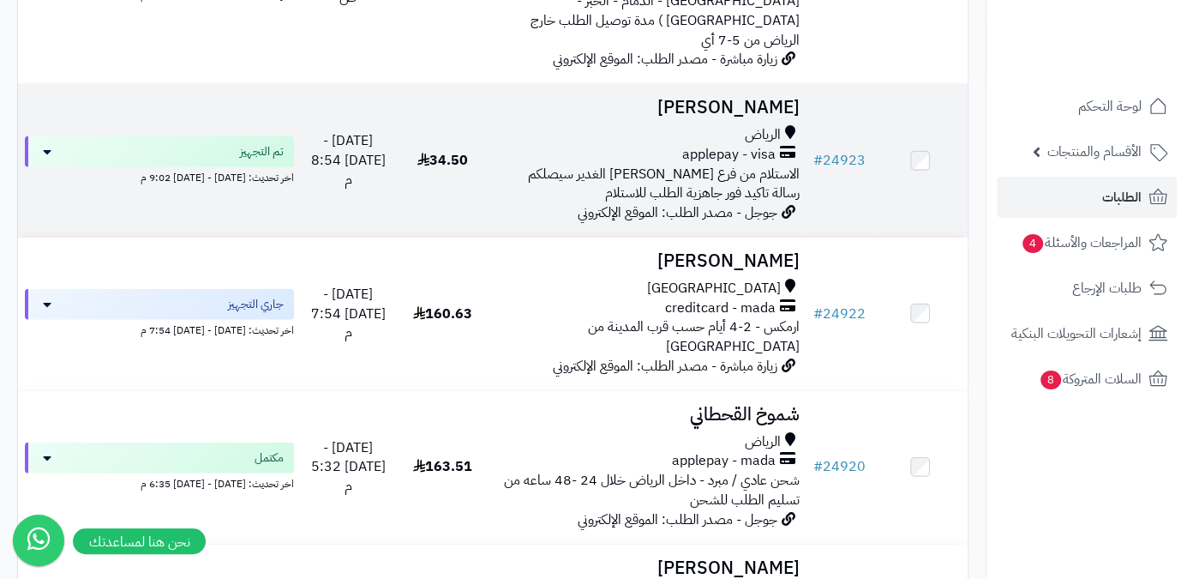
scroll to position [3195, 0]
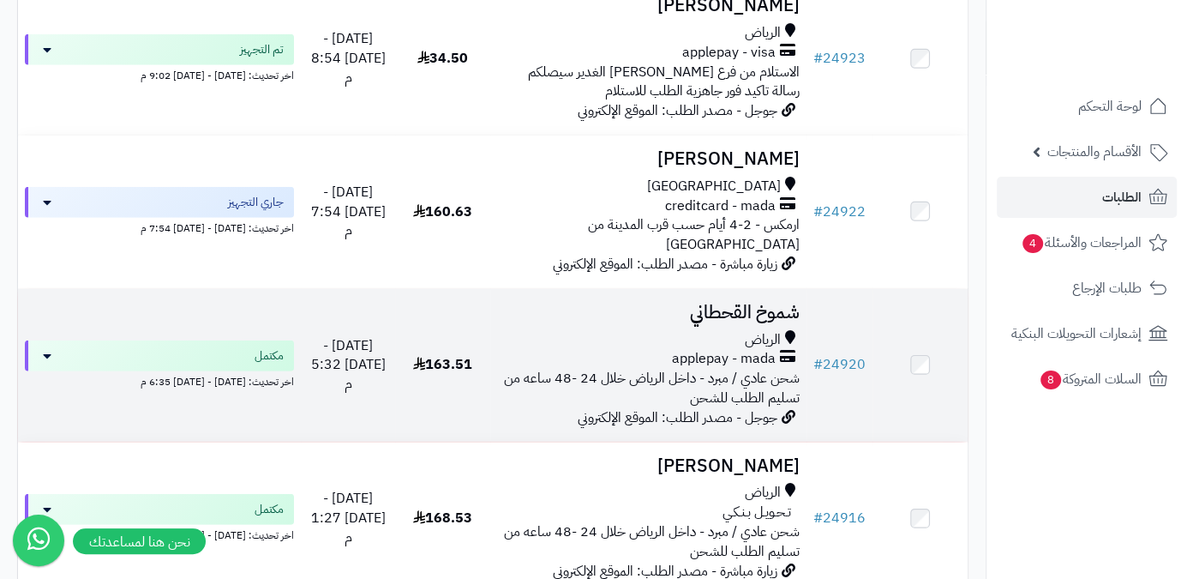
click at [711, 303] on h3 "شموخ القحطاني" at bounding box center [648, 313] width 303 height 20
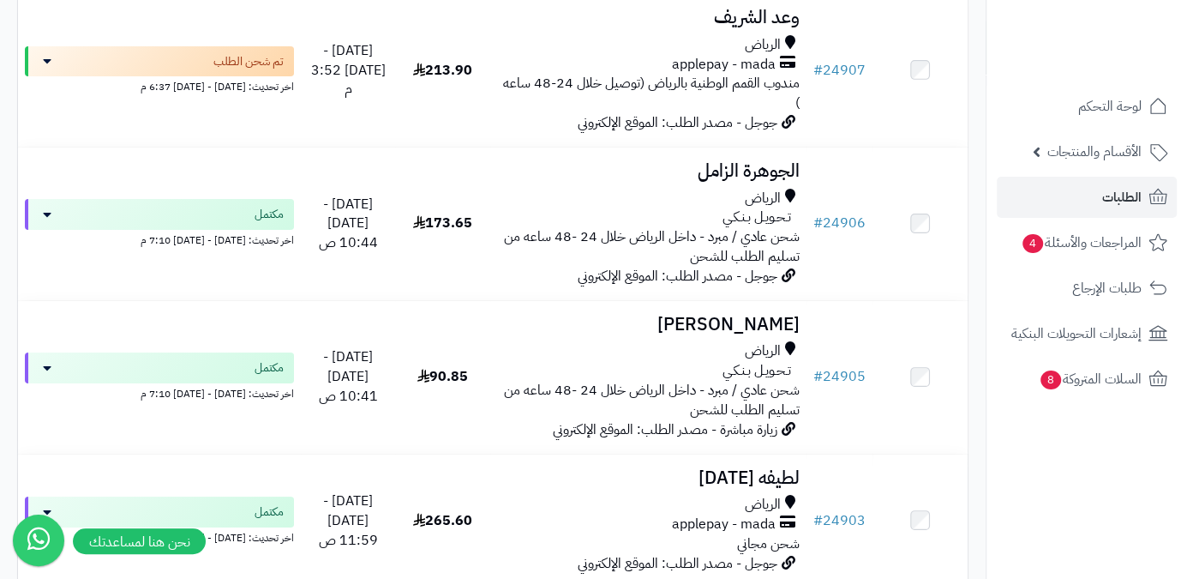
scroll to position [4355, 0]
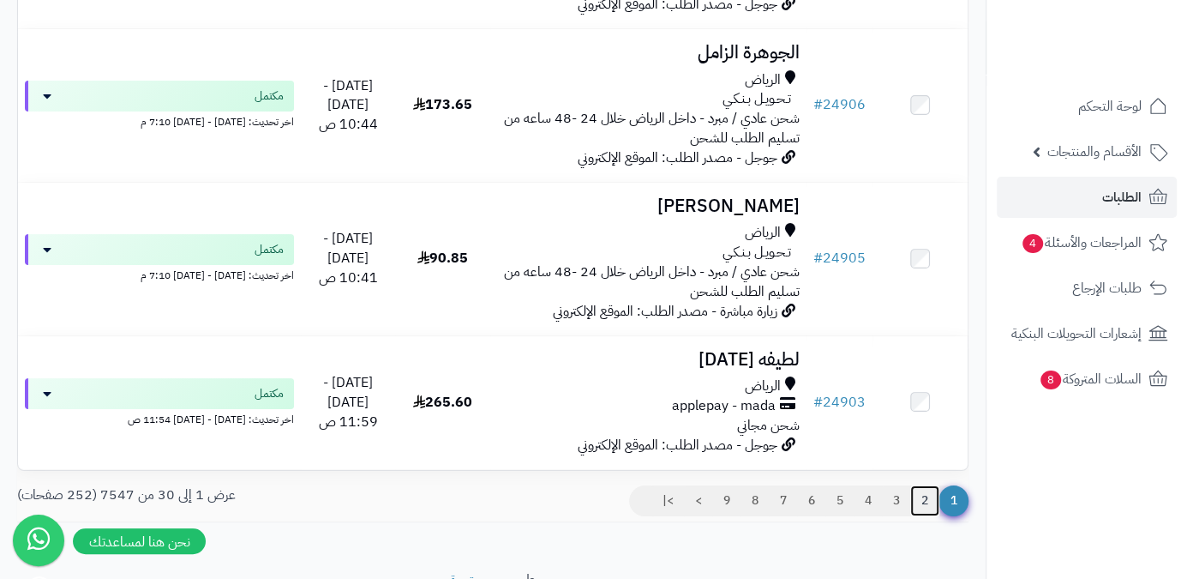
click at [928, 485] on link "2" at bounding box center [924, 500] width 29 height 31
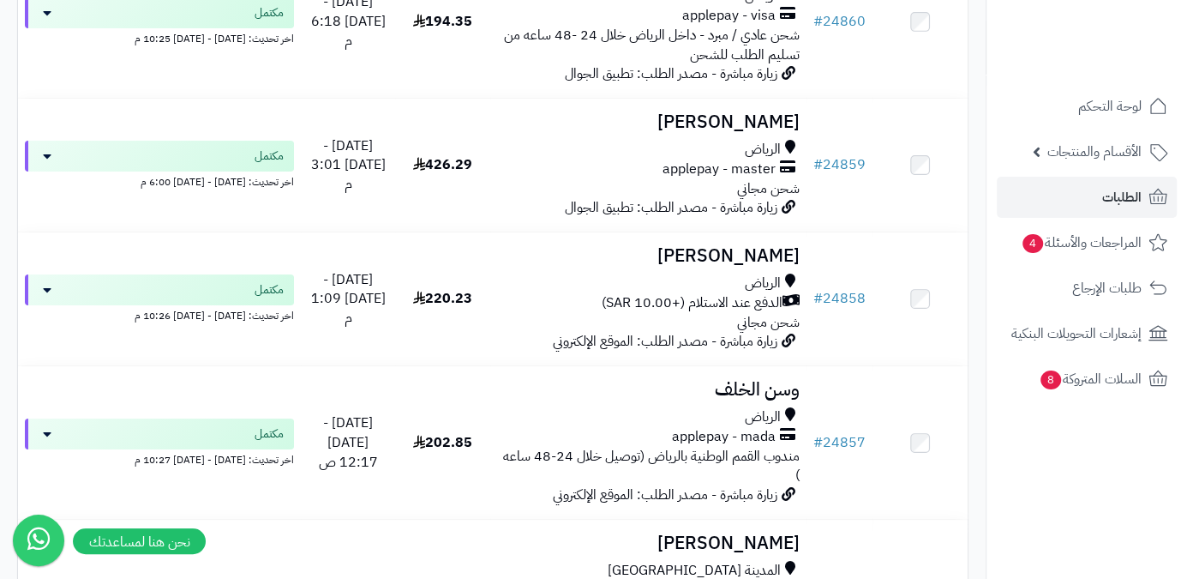
scroll to position [4355, 0]
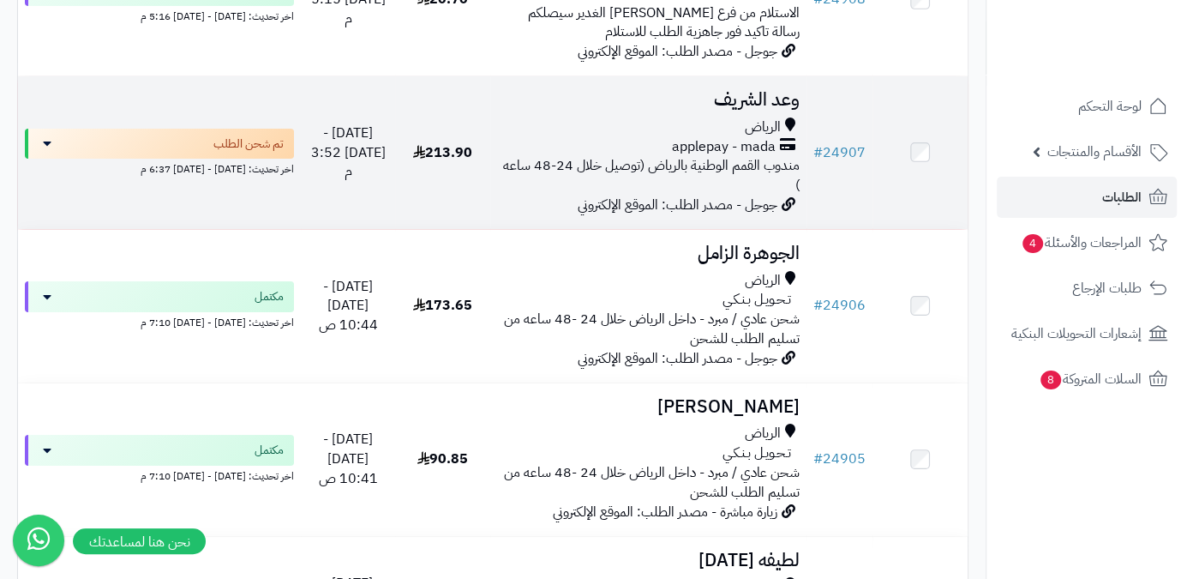
scroll to position [4287, 0]
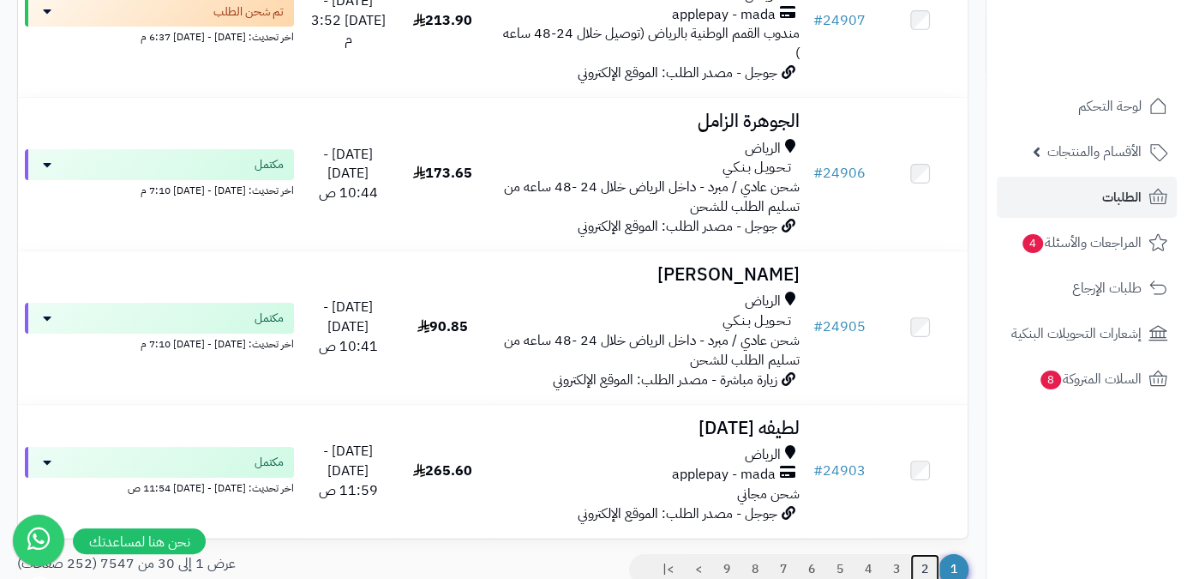
click at [923, 554] on link "2" at bounding box center [924, 569] width 29 height 31
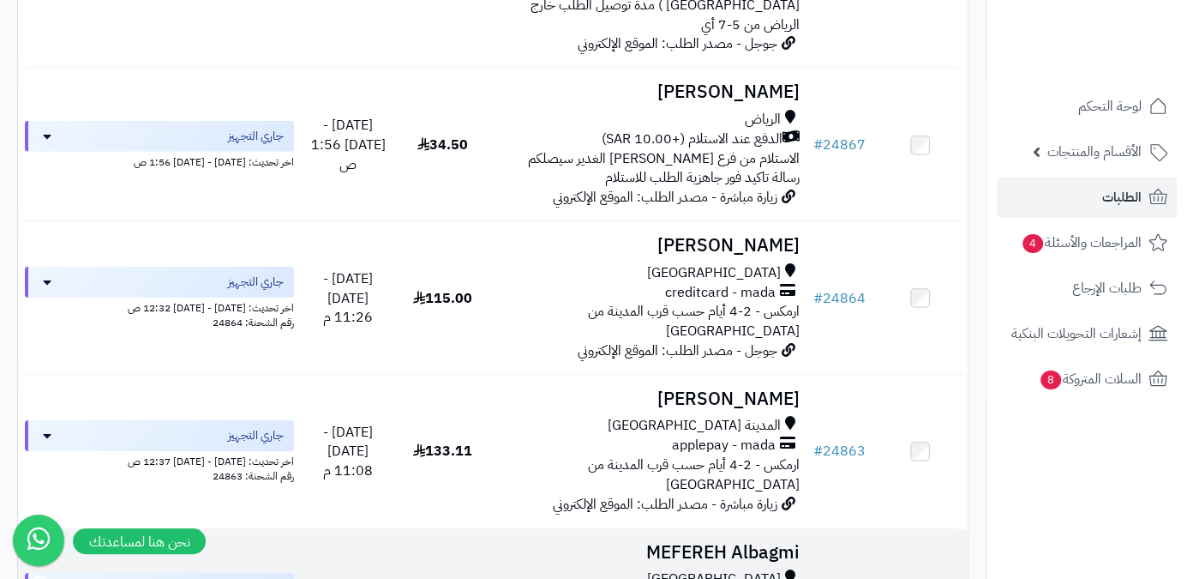
scroll to position [3429, 0]
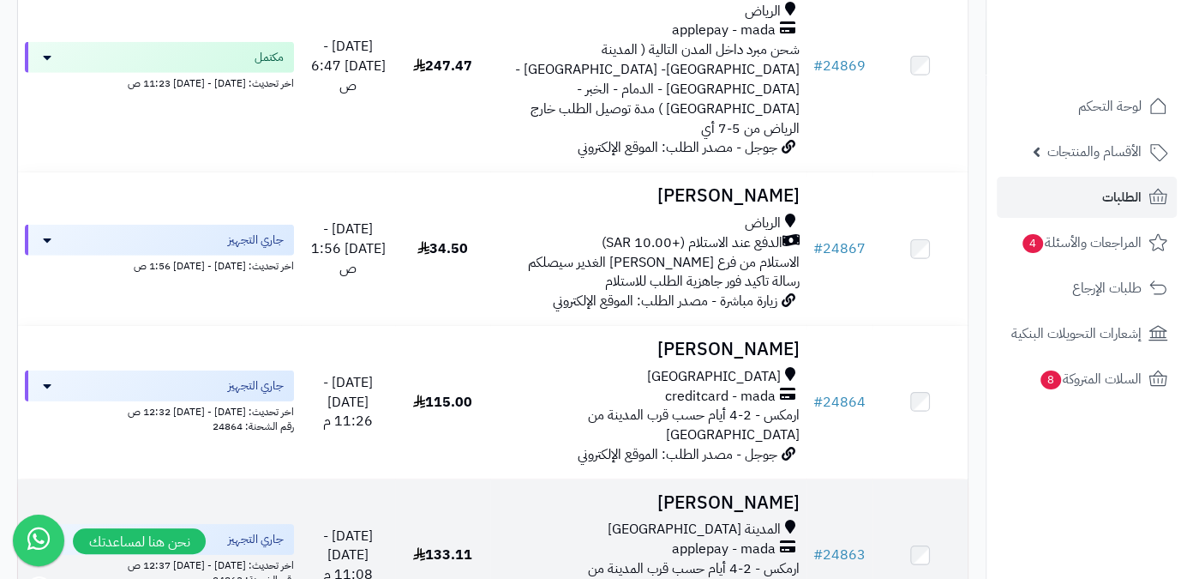
click at [741, 493] on h3 "[PERSON_NAME]" at bounding box center [648, 503] width 303 height 20
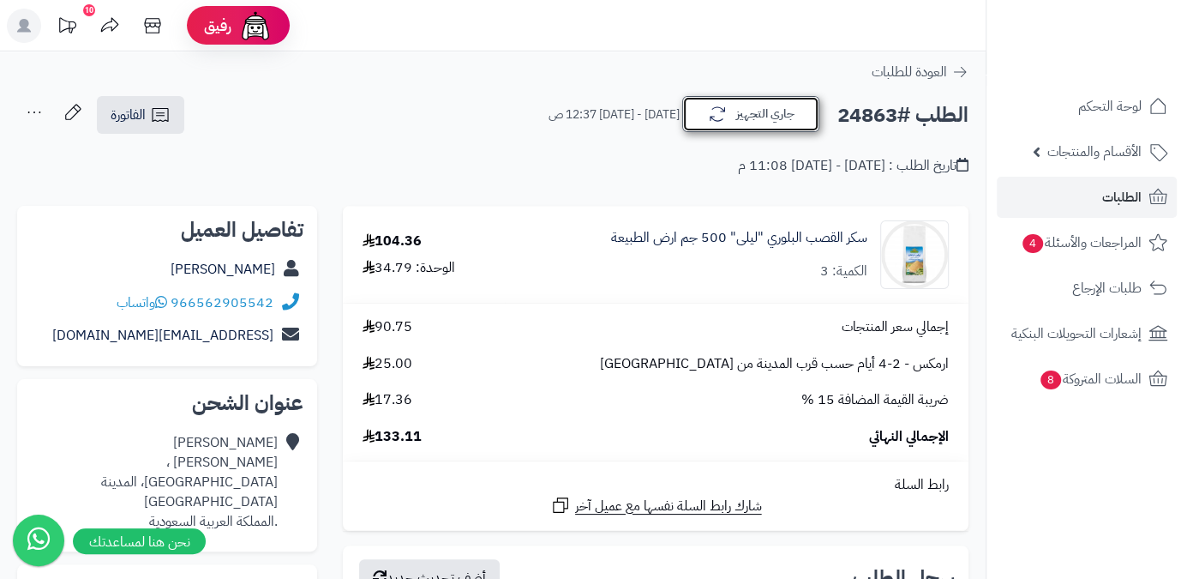
click at [749, 109] on button "جاري التجهيز" at bounding box center [750, 114] width 137 height 36
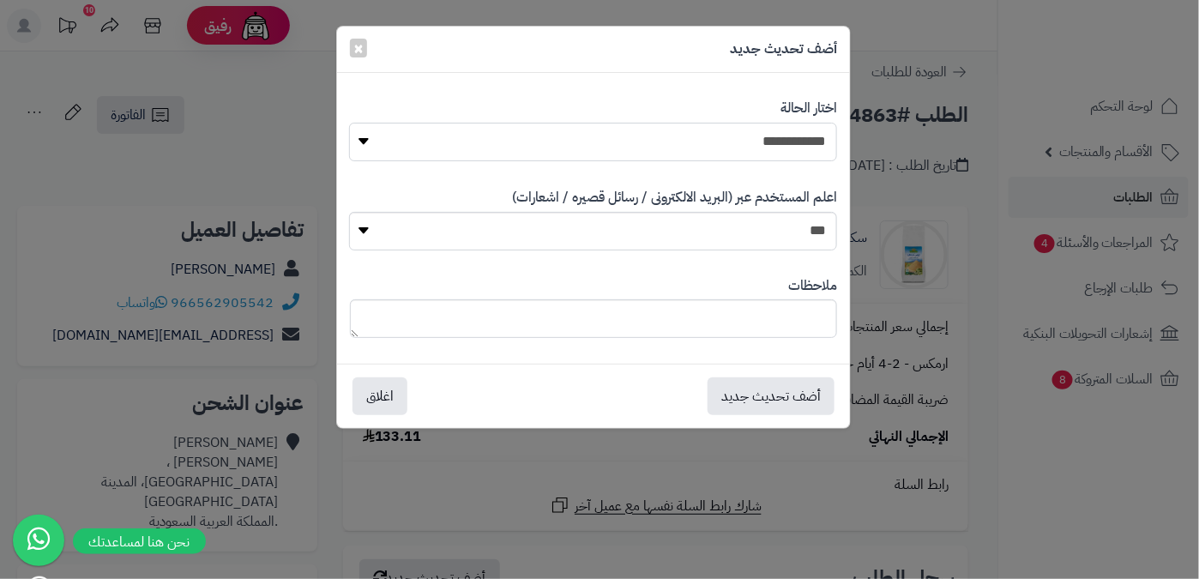
click at [754, 144] on select "**********" at bounding box center [593, 142] width 488 height 39
select select "*"
click at [350, 123] on select "**********" at bounding box center [593, 142] width 488 height 39
paste textarea "**********"
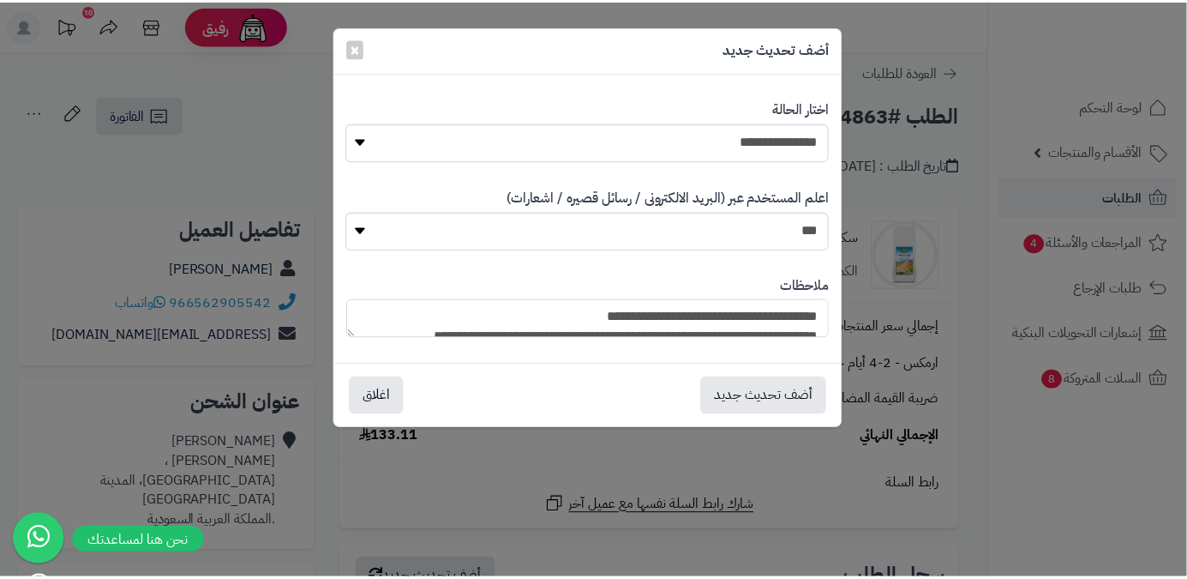
scroll to position [165, 0]
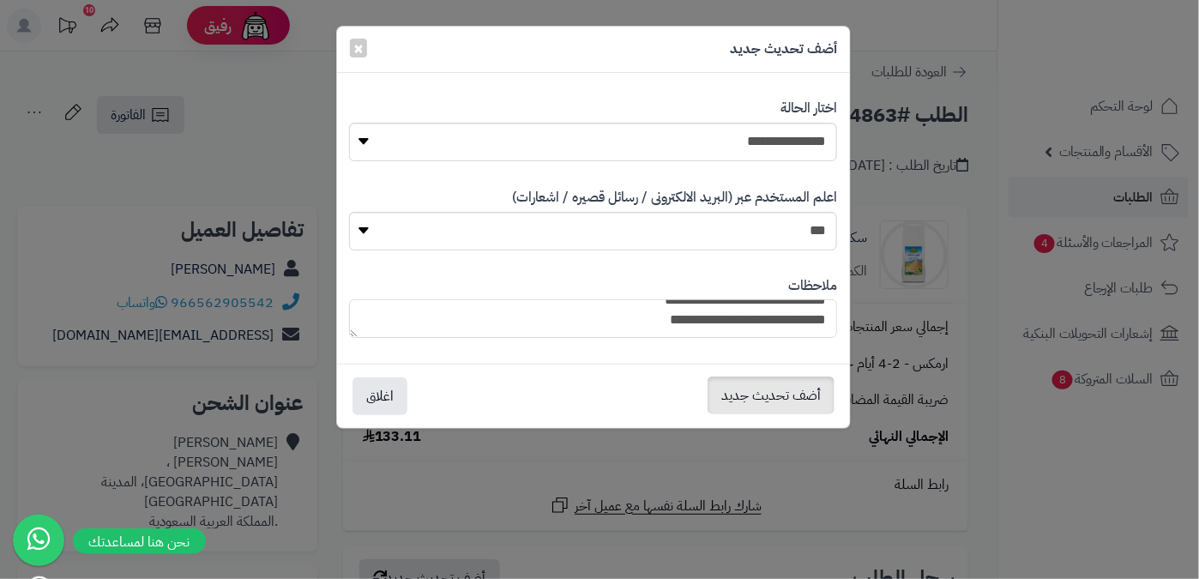
type textarea "**********"
click at [797, 390] on button "أضف تحديث جديد" at bounding box center [770, 395] width 127 height 38
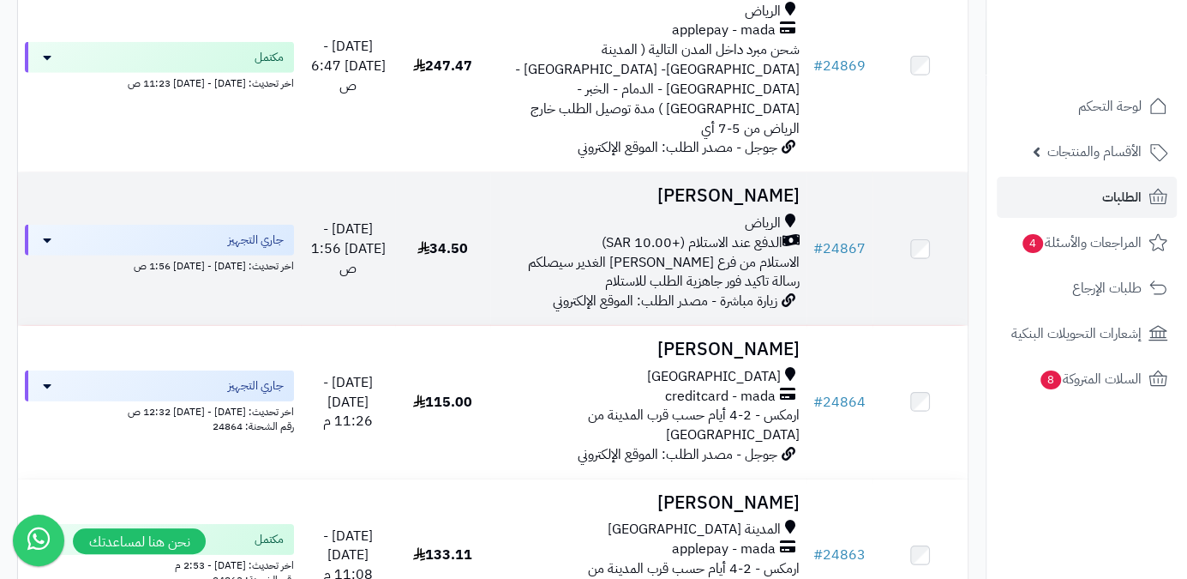
scroll to position [3429, 0]
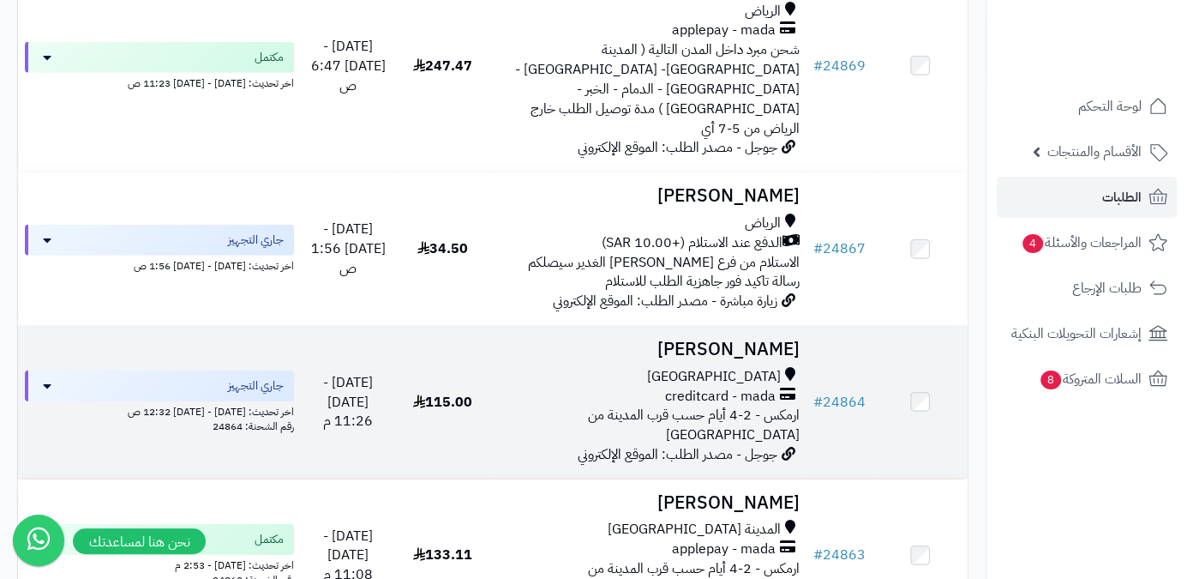
click at [745, 340] on h3 "Majid Alqurashi" at bounding box center [648, 350] width 303 height 20
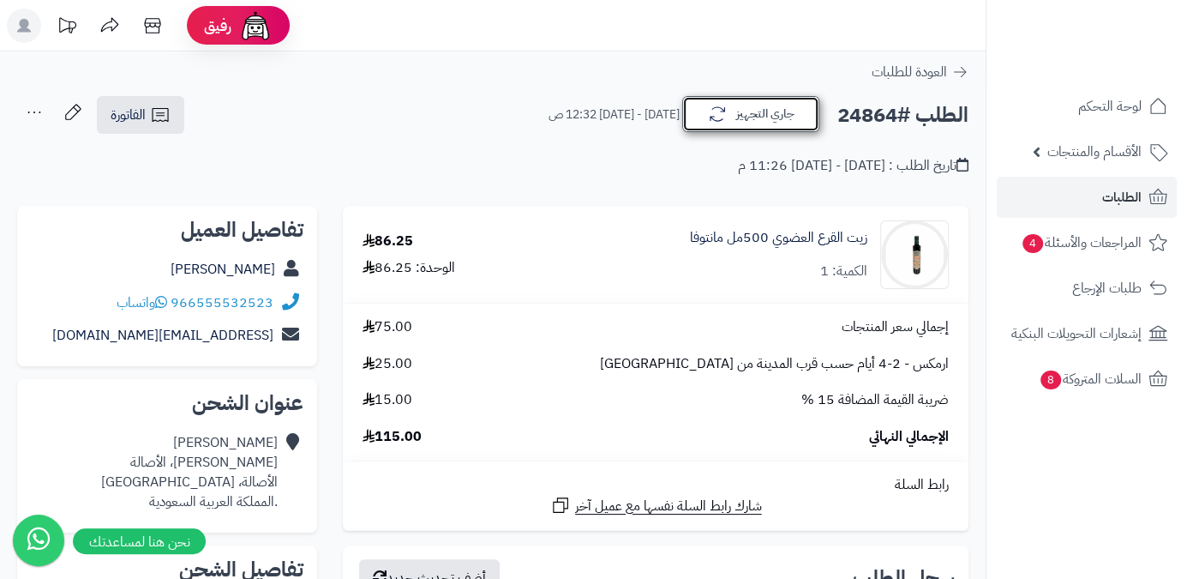
click at [738, 123] on button "جاري التجهيز" at bounding box center [750, 114] width 137 height 36
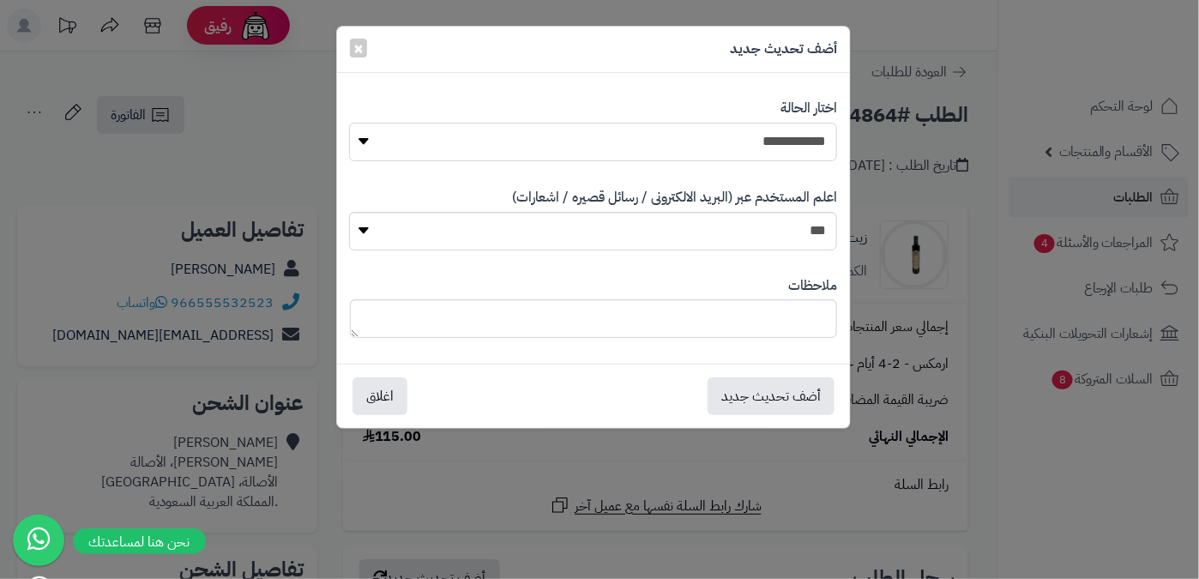
click at [738, 136] on select "**********" at bounding box center [593, 142] width 488 height 39
select select "*"
click at [350, 123] on select "**********" at bounding box center [593, 142] width 488 height 39
paste textarea "**********"
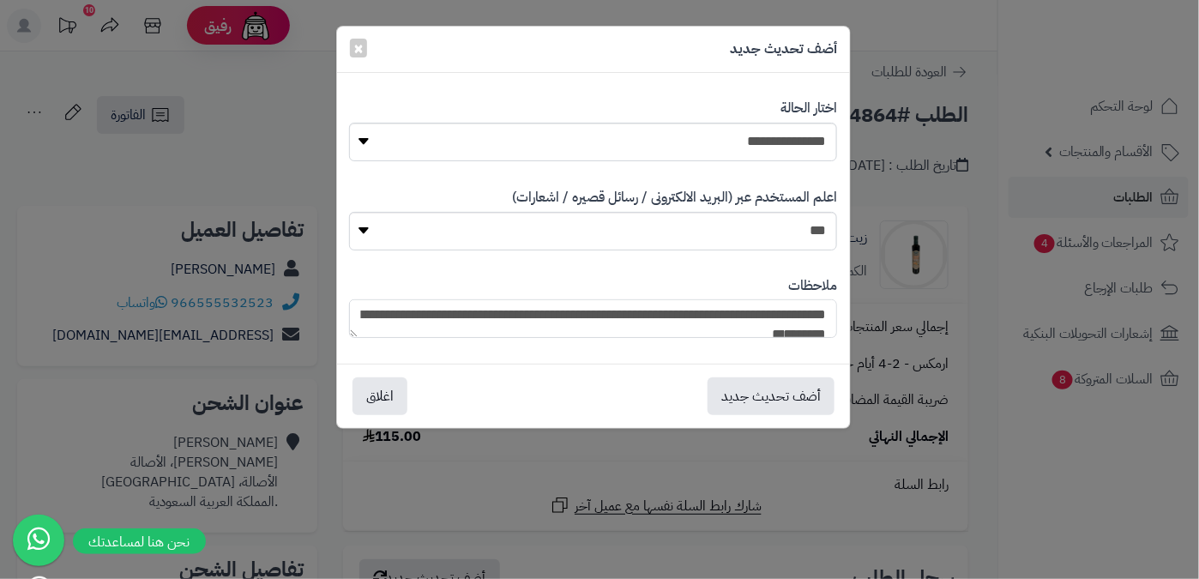
click at [753, 334] on textarea "**********" at bounding box center [593, 318] width 488 height 39
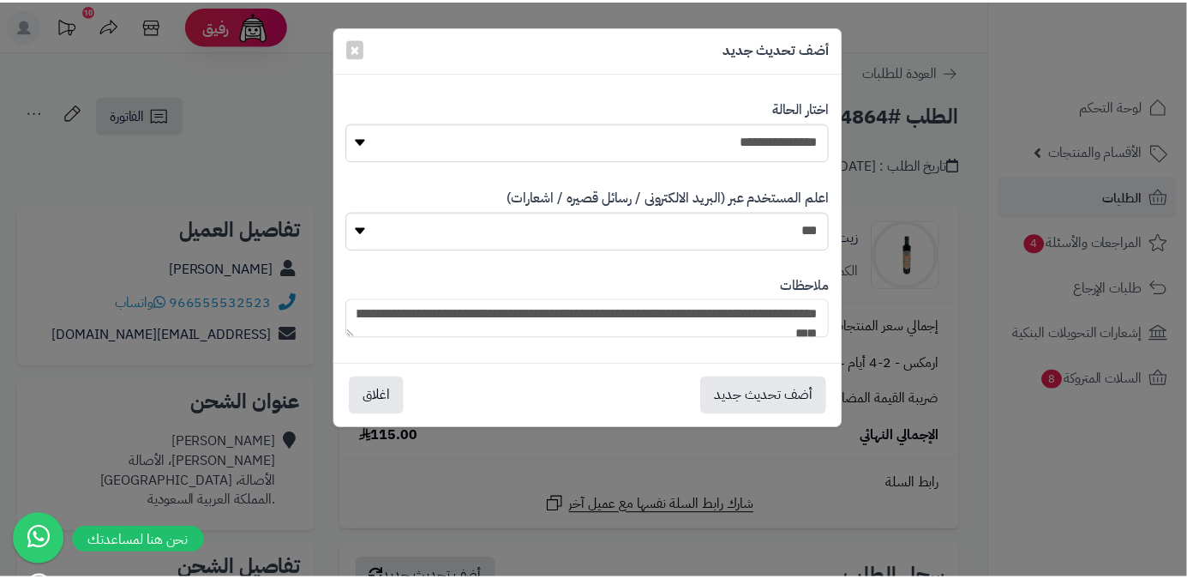
scroll to position [48, 0]
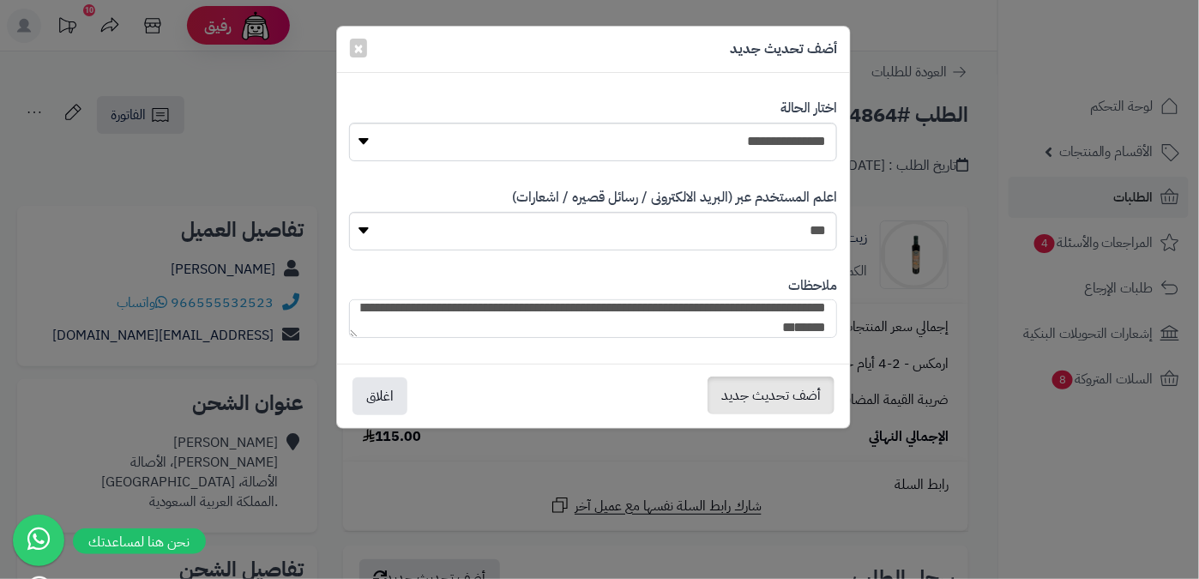
type textarea "**********"
click at [760, 386] on button "أضف تحديث جديد" at bounding box center [770, 395] width 127 height 38
